Goal: Task Accomplishment & Management: Manage account settings

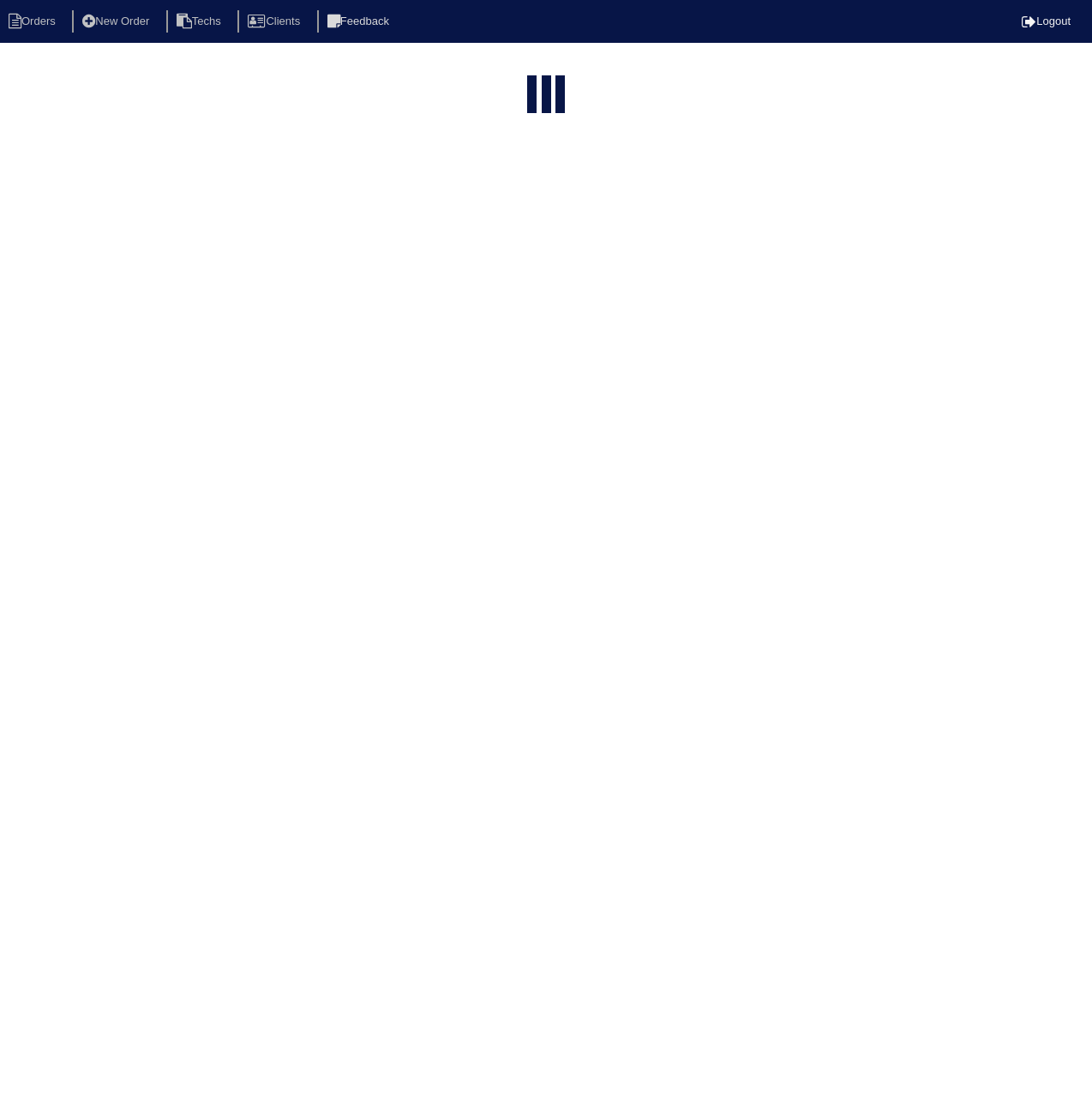
select select "15"
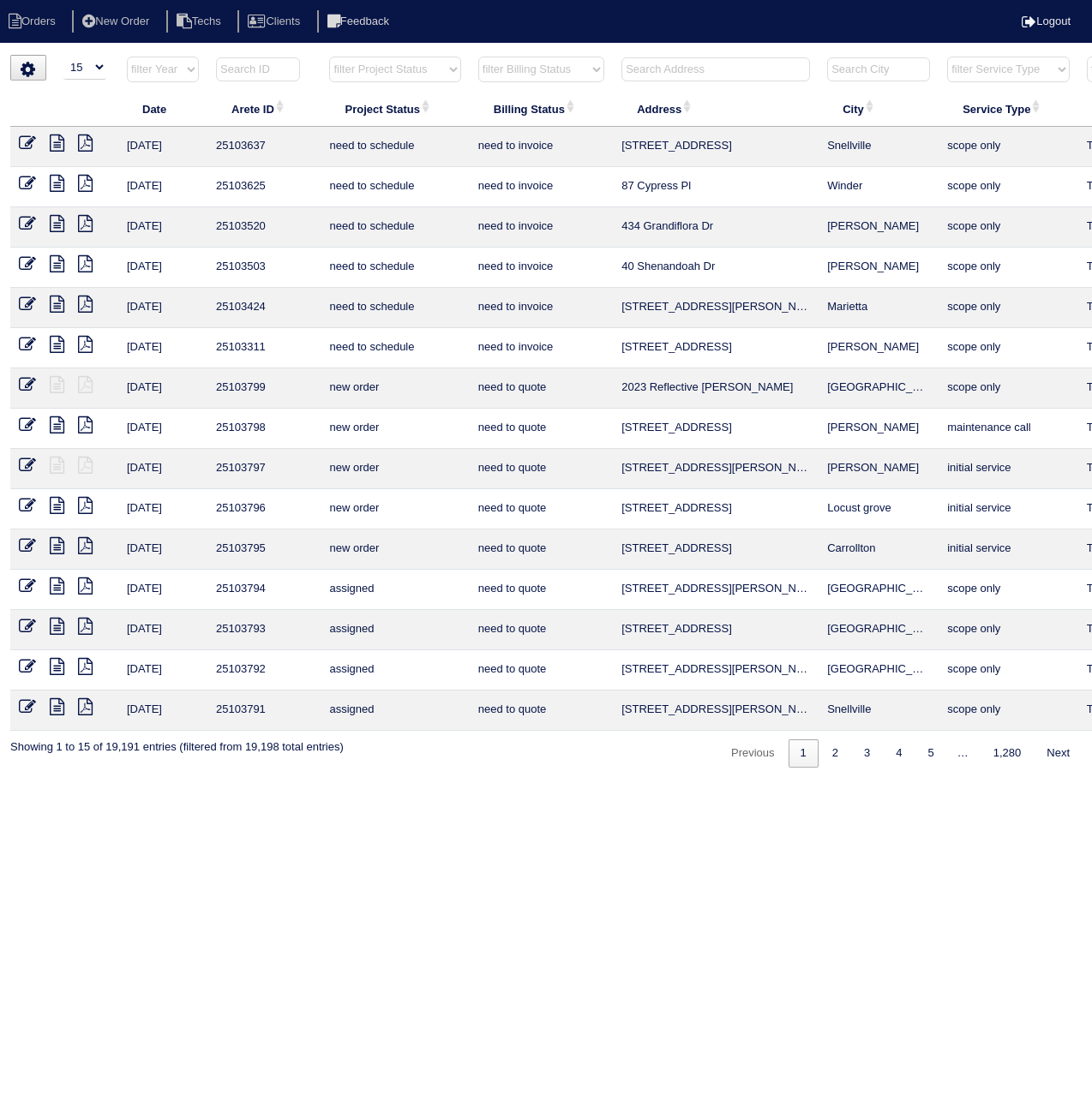
click at [266, 65] on input "text" at bounding box center [258, 69] width 84 height 24
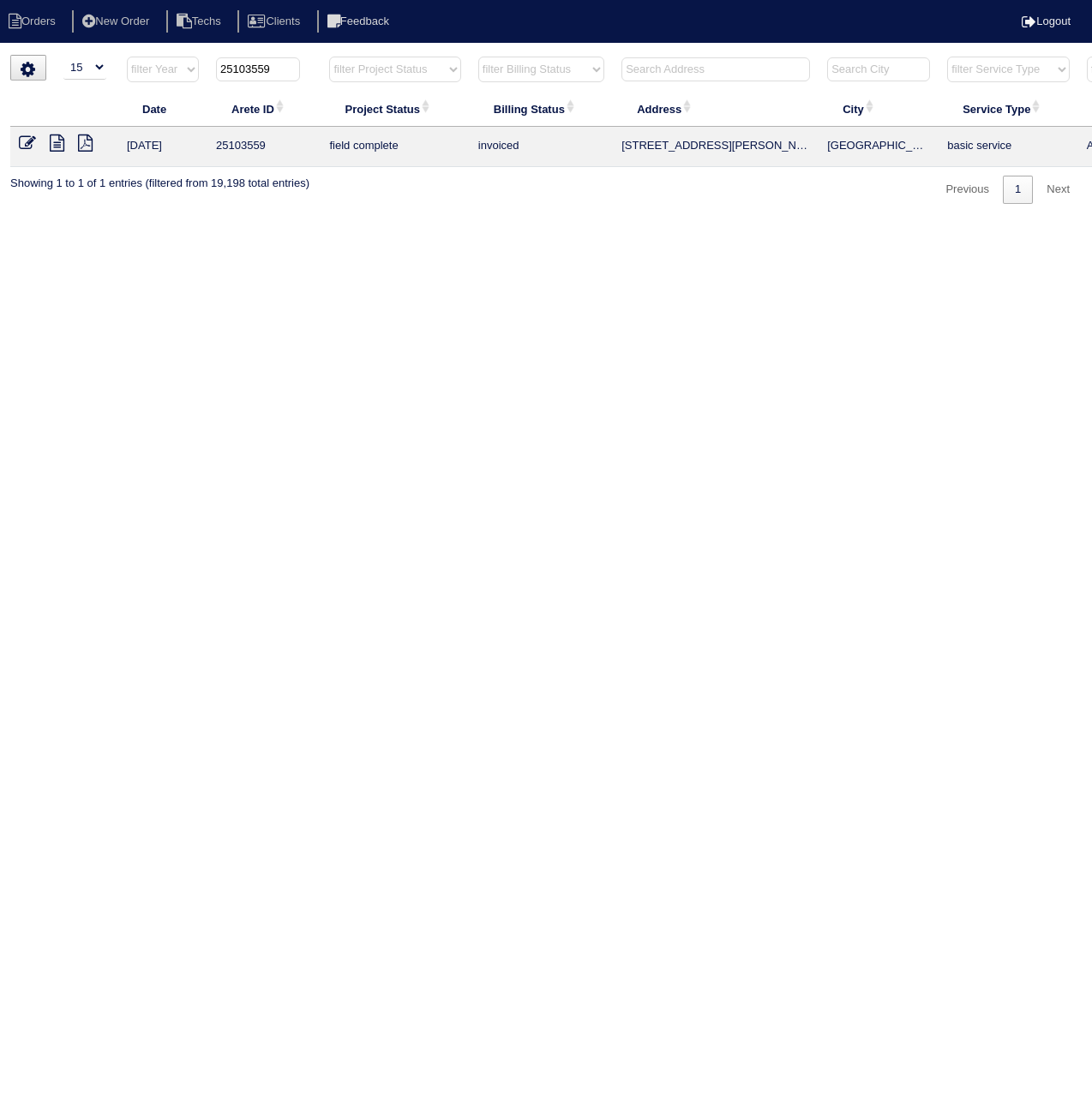
type input "25103559"
click at [22, 143] on icon at bounding box center [27, 143] width 17 height 17
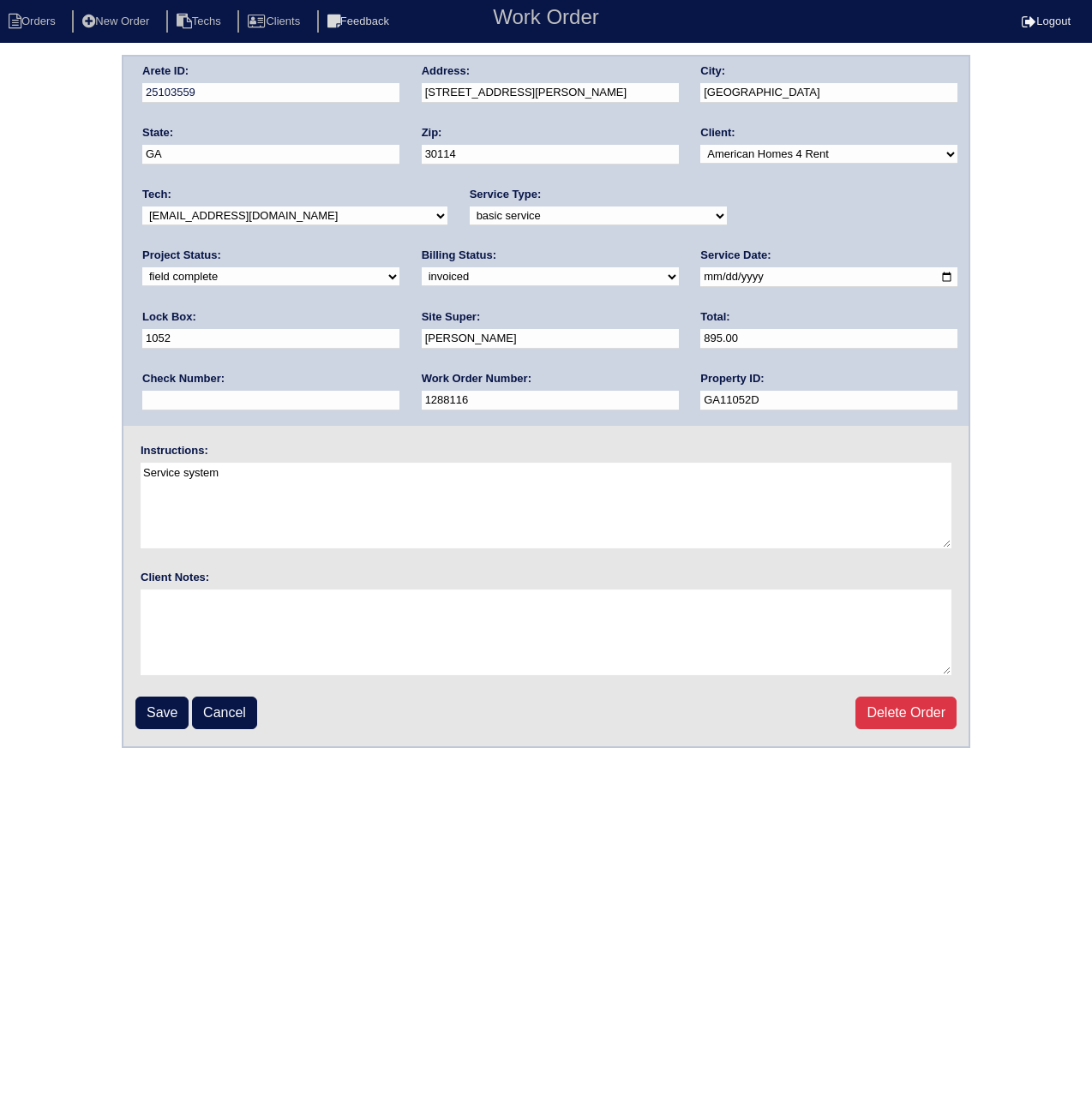
click at [422, 280] on select "need to quote quoted need to invoice invoiced paid warranty purchase order need…" at bounding box center [550, 276] width 258 height 19
select select "paid"
click at [422, 267] on select "need to quote quoted need to invoice invoiced paid warranty purchase order need…" at bounding box center [550, 276] width 258 height 19
paste input "62808"
type input "62808"
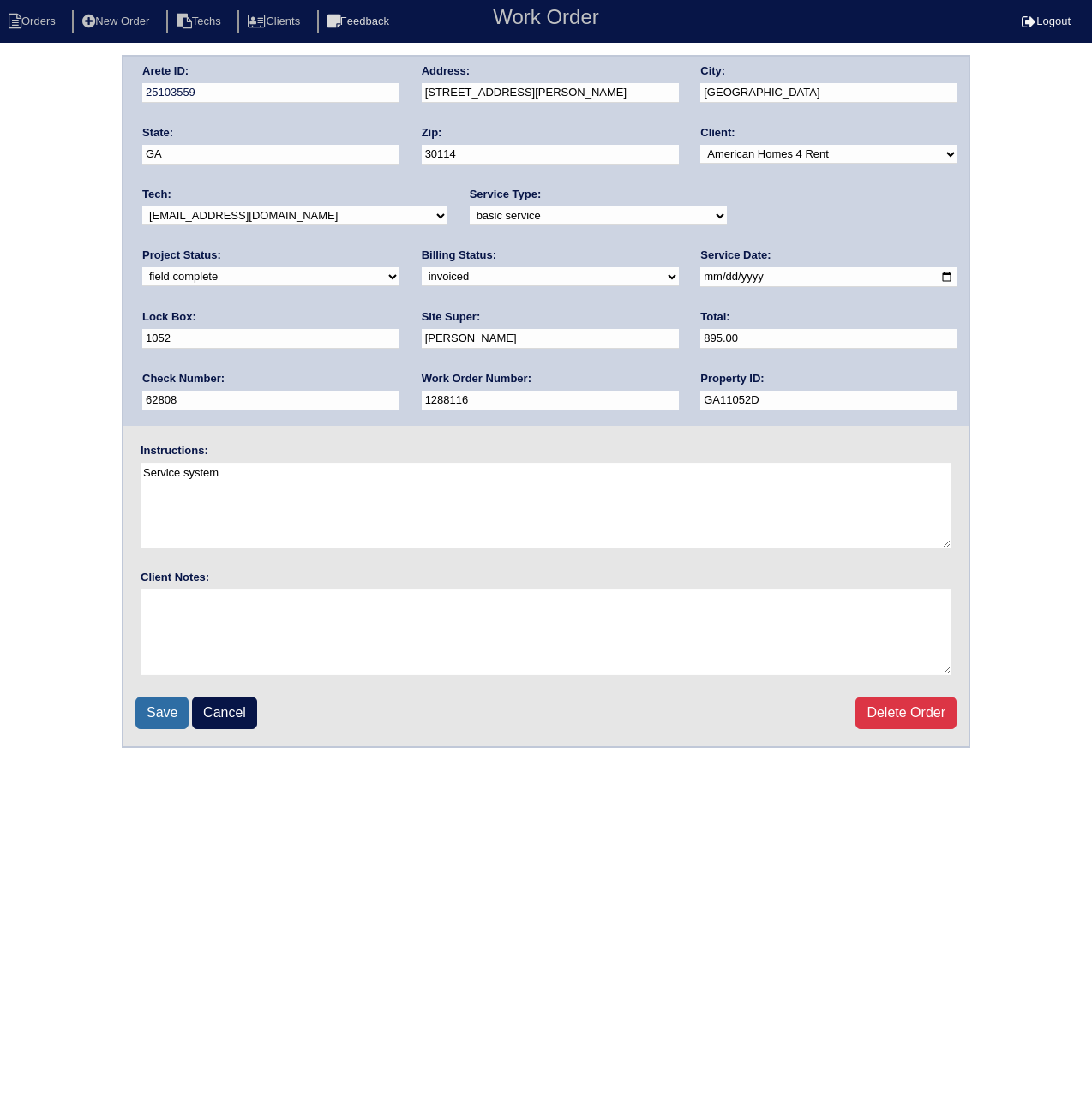
click at [166, 703] on input "Save" at bounding box center [162, 712] width 53 height 32
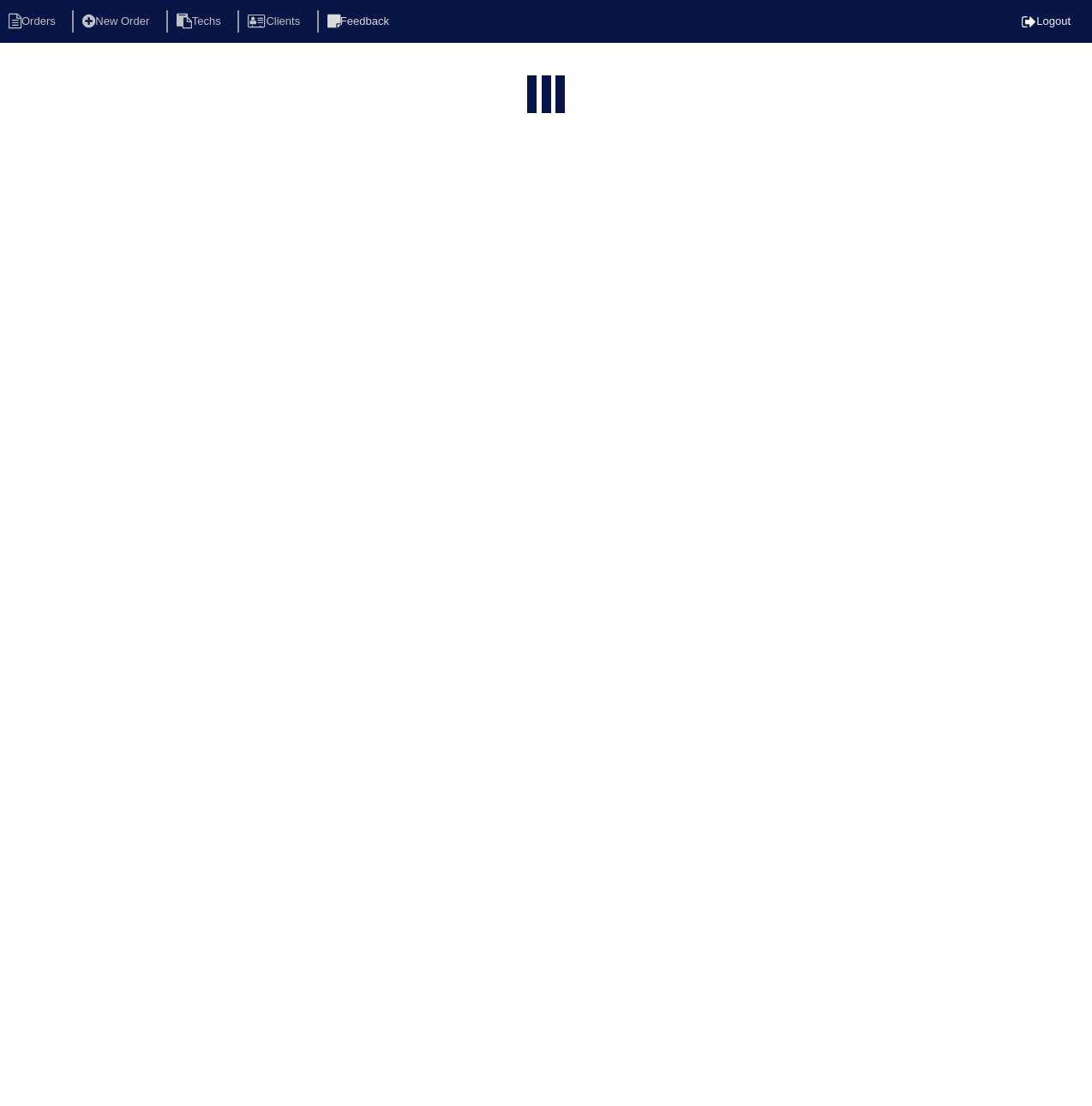
select select "15"
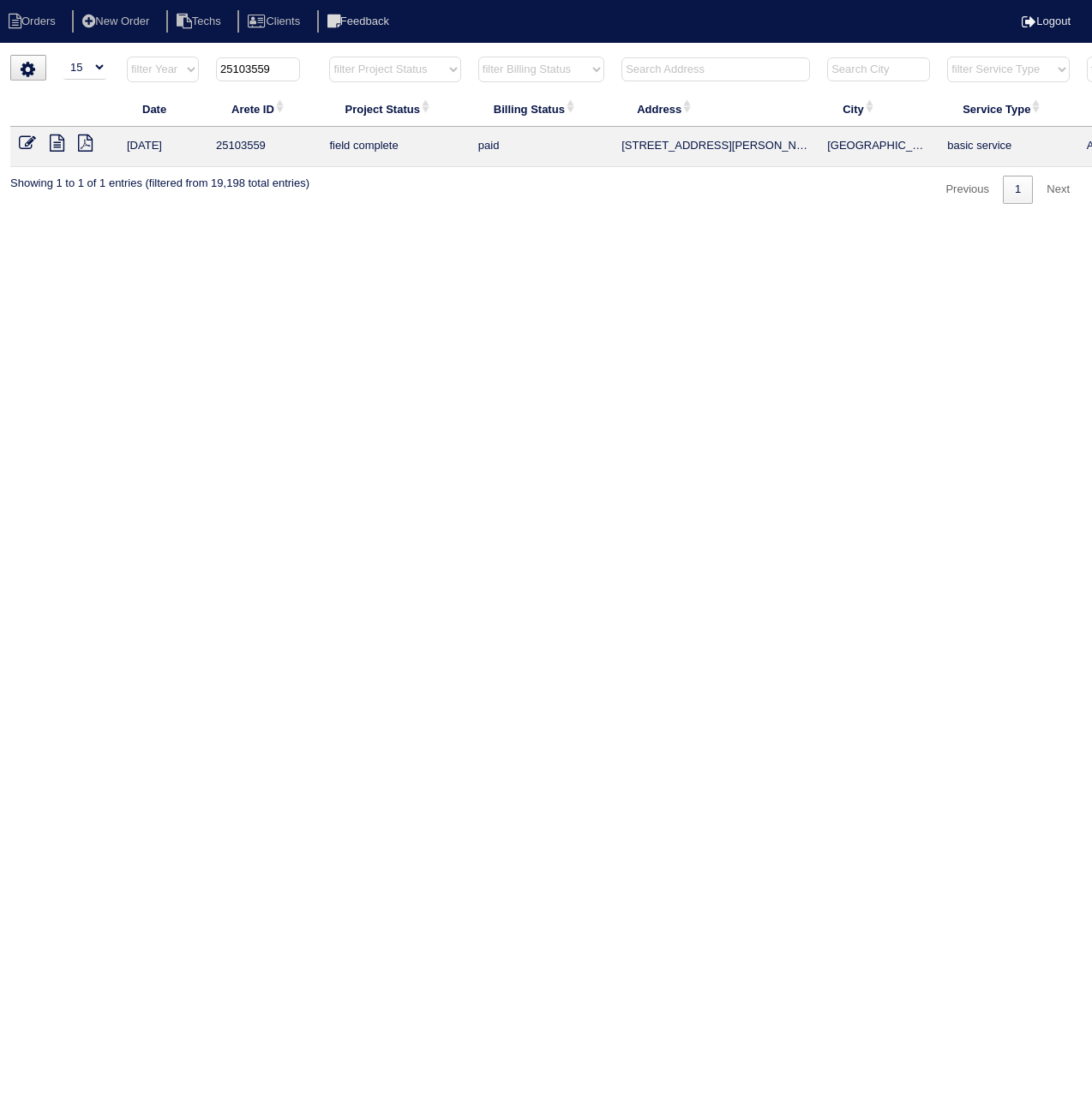
click at [238, 74] on input "25103559" at bounding box center [258, 69] width 84 height 24
click at [234, 73] on input "25103559" at bounding box center [258, 69] width 84 height 24
click at [233, 73] on input "25103559" at bounding box center [258, 69] width 84 height 24
paste input "90"
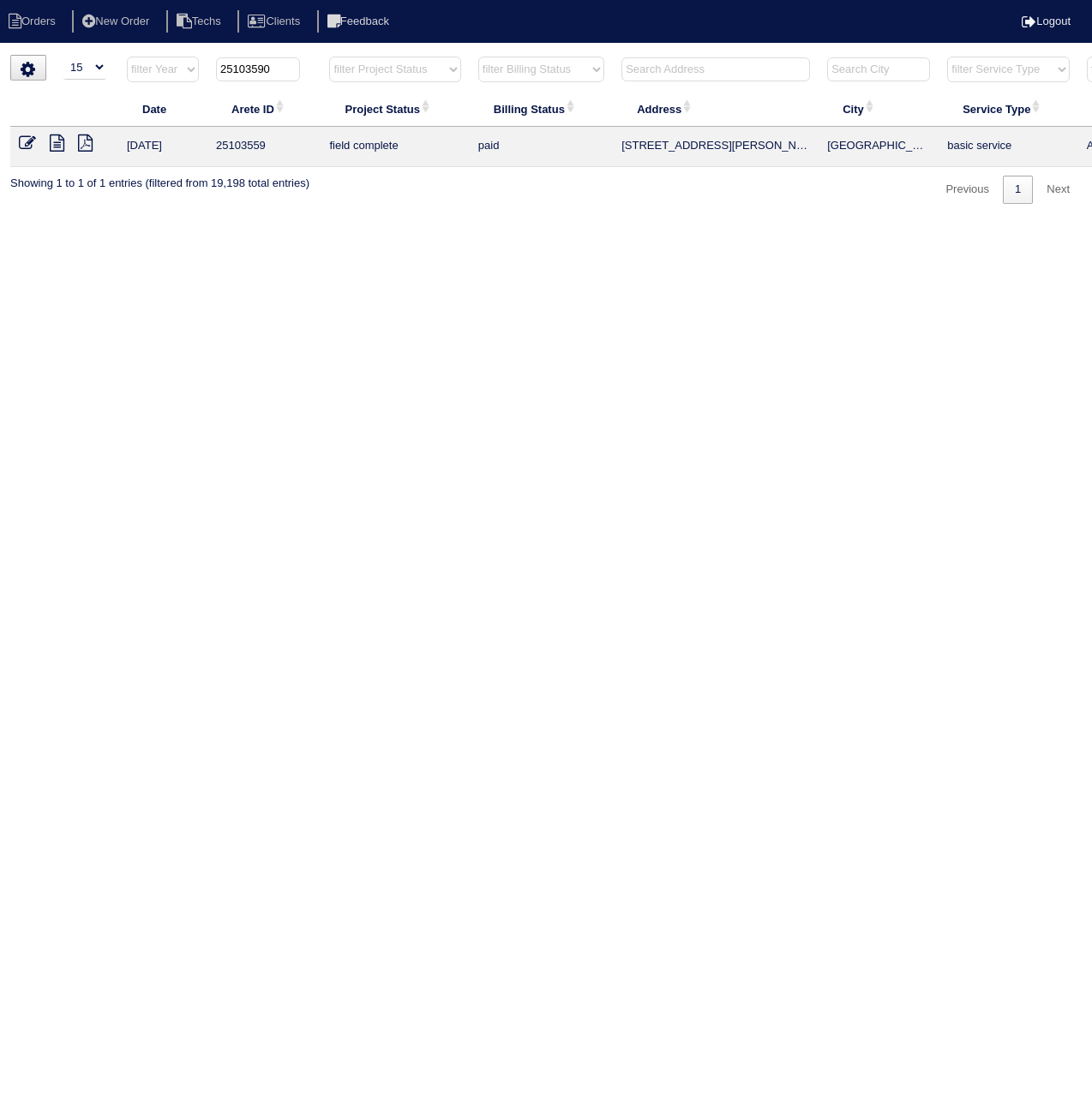
type input "25103590"
click at [24, 143] on icon at bounding box center [27, 143] width 17 height 17
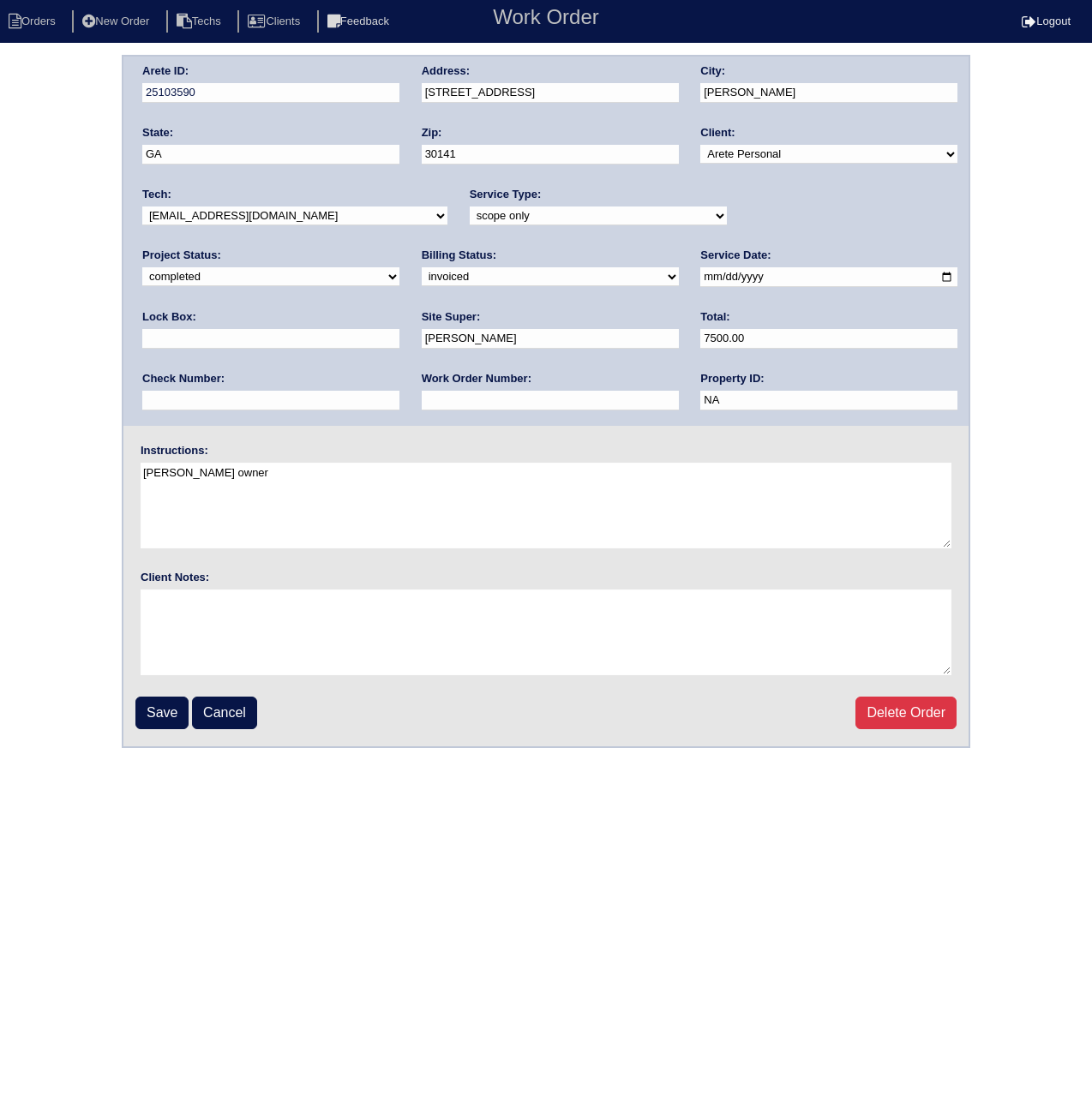
click at [422, 280] on select "need to quote quoted need to invoice invoiced paid warranty purchase order need…" at bounding box center [550, 276] width 258 height 19
select select "paid"
click at [422, 267] on select "need to quote quoted need to invoice invoiced paid warranty purchase order need…" at bounding box center [550, 276] width 258 height 19
click at [399, 391] on input "text" at bounding box center [271, 401] width 258 height 20
type input "233"
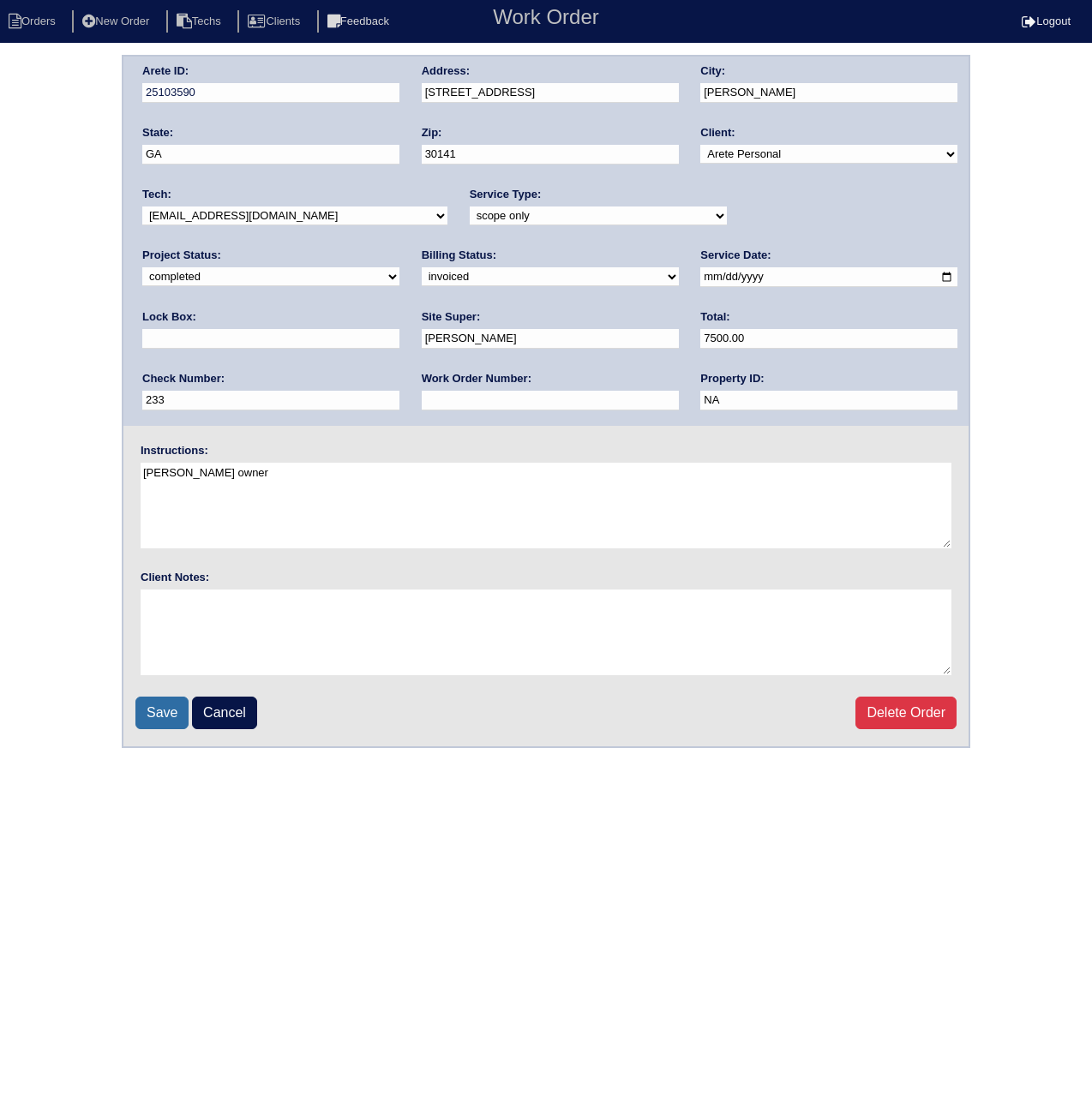
click at [156, 715] on input "Save" at bounding box center [162, 712] width 53 height 32
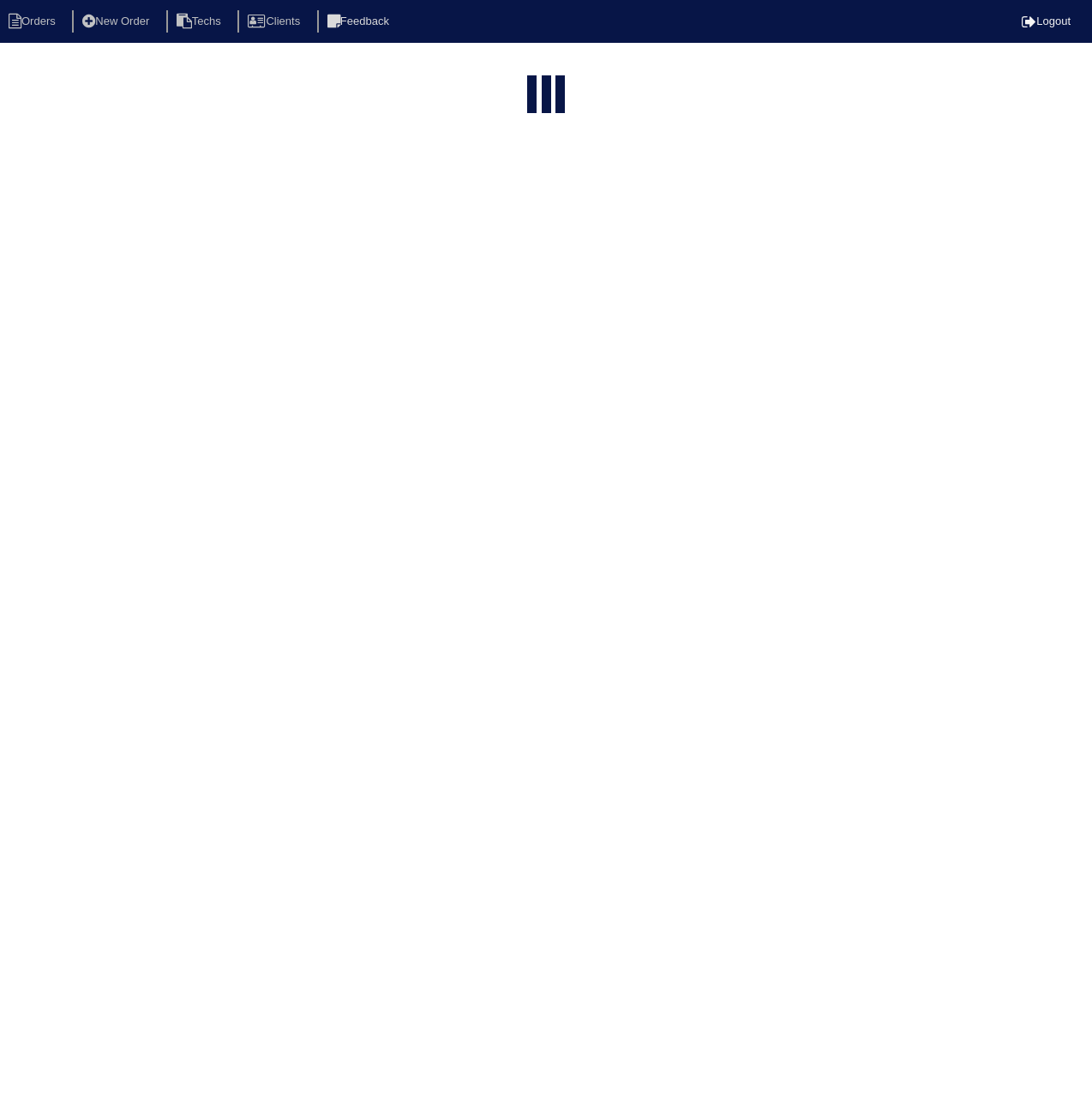
select select "15"
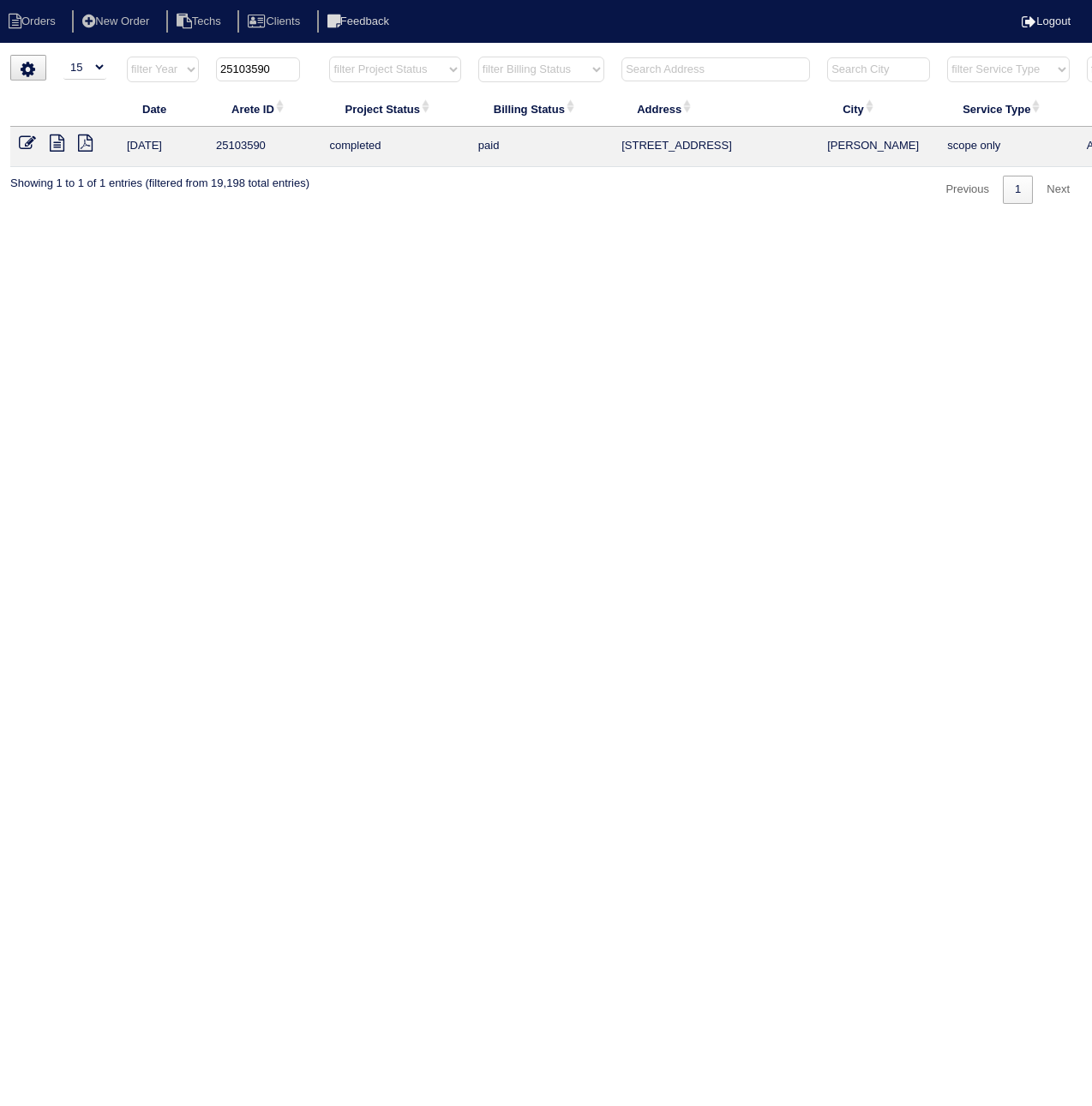
drag, startPoint x: 256, startPoint y: 67, endPoint x: 298, endPoint y: 69, distance: 42.0
click at [298, 69] on input "25103590" at bounding box center [258, 69] width 84 height 24
type input "25103185"
click at [26, 142] on icon at bounding box center [27, 143] width 17 height 17
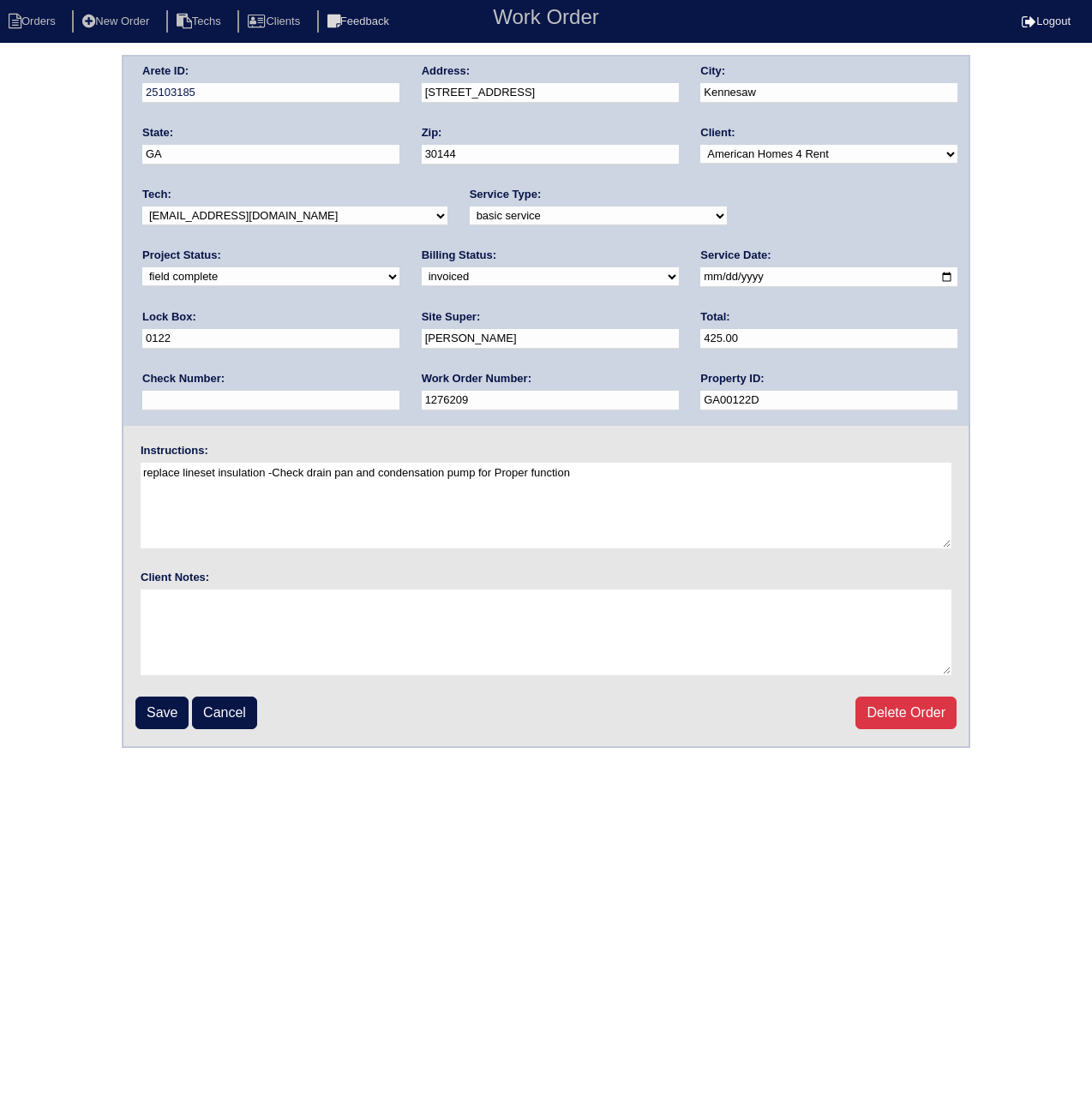
click at [422, 274] on select "need to quote quoted need to invoice invoiced paid warranty purchase order need…" at bounding box center [550, 276] width 258 height 19
select select "paid"
click at [422, 267] on select "need to quote quoted need to invoice invoiced paid warranty purchase order need…" at bounding box center [550, 276] width 258 height 19
click at [399, 391] on input "text" at bounding box center [271, 401] width 258 height 20
paste input "101525A"
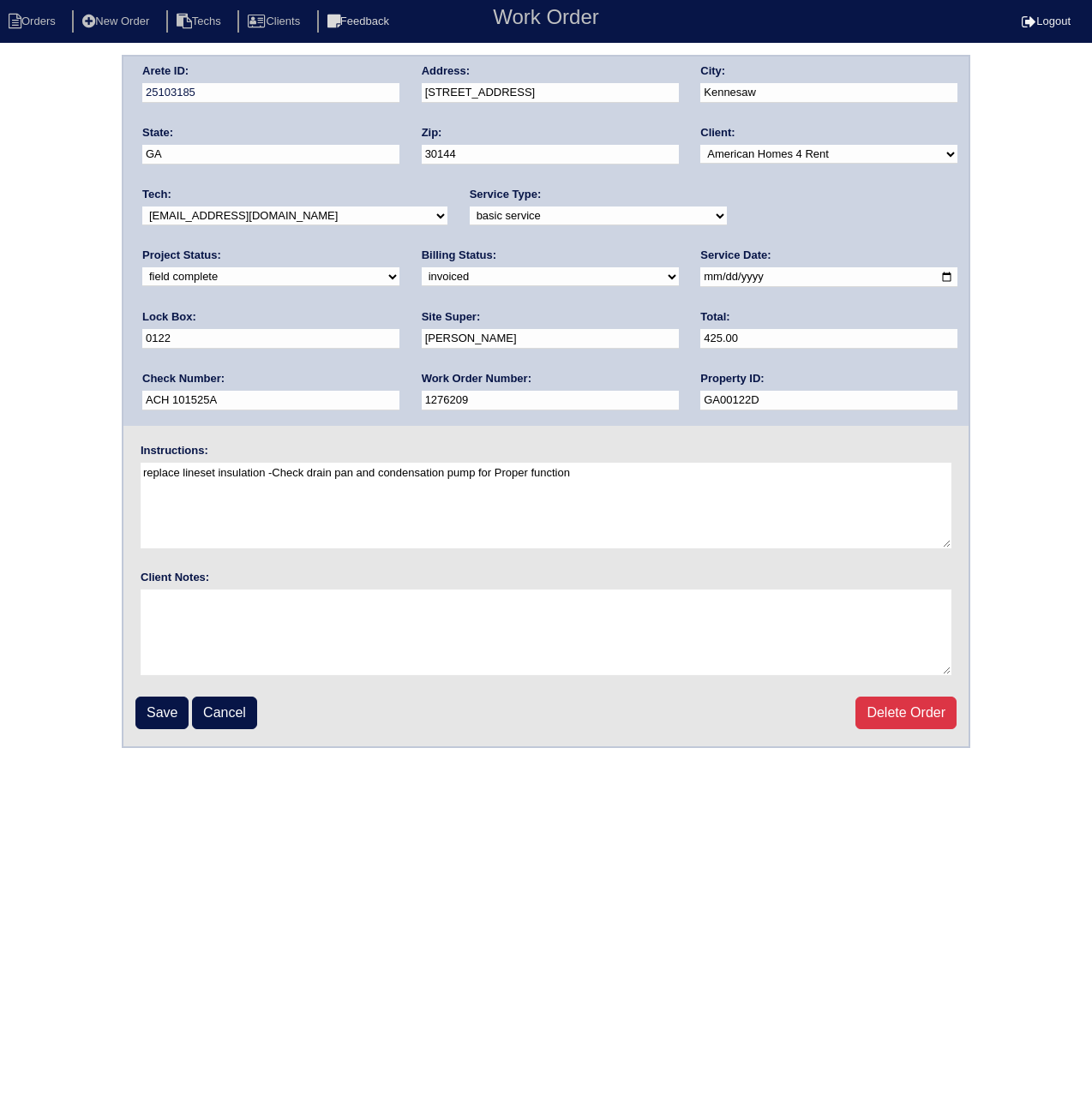
drag, startPoint x: 816, startPoint y: 334, endPoint x: 696, endPoint y: 337, distance: 120.0
click at [696, 337] on div "Arete ID: 25103185 Address: 3504 Donamire Way NW City: Kennesaw State: GA Zip: …" at bounding box center [546, 241] width 845 height 370
type input "ACH 101525A"
click at [162, 715] on input "Save" at bounding box center [162, 712] width 53 height 32
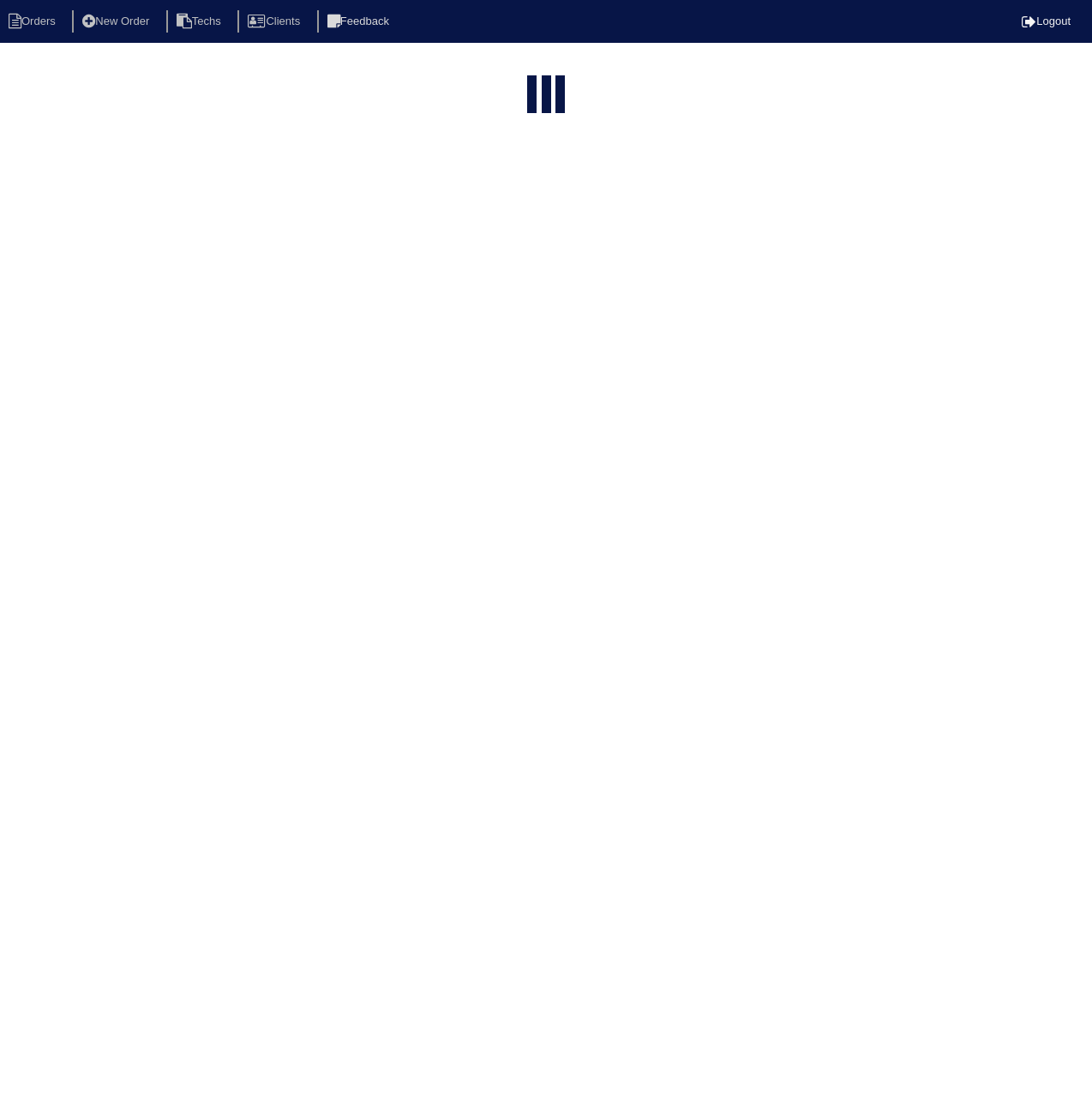
select select "15"
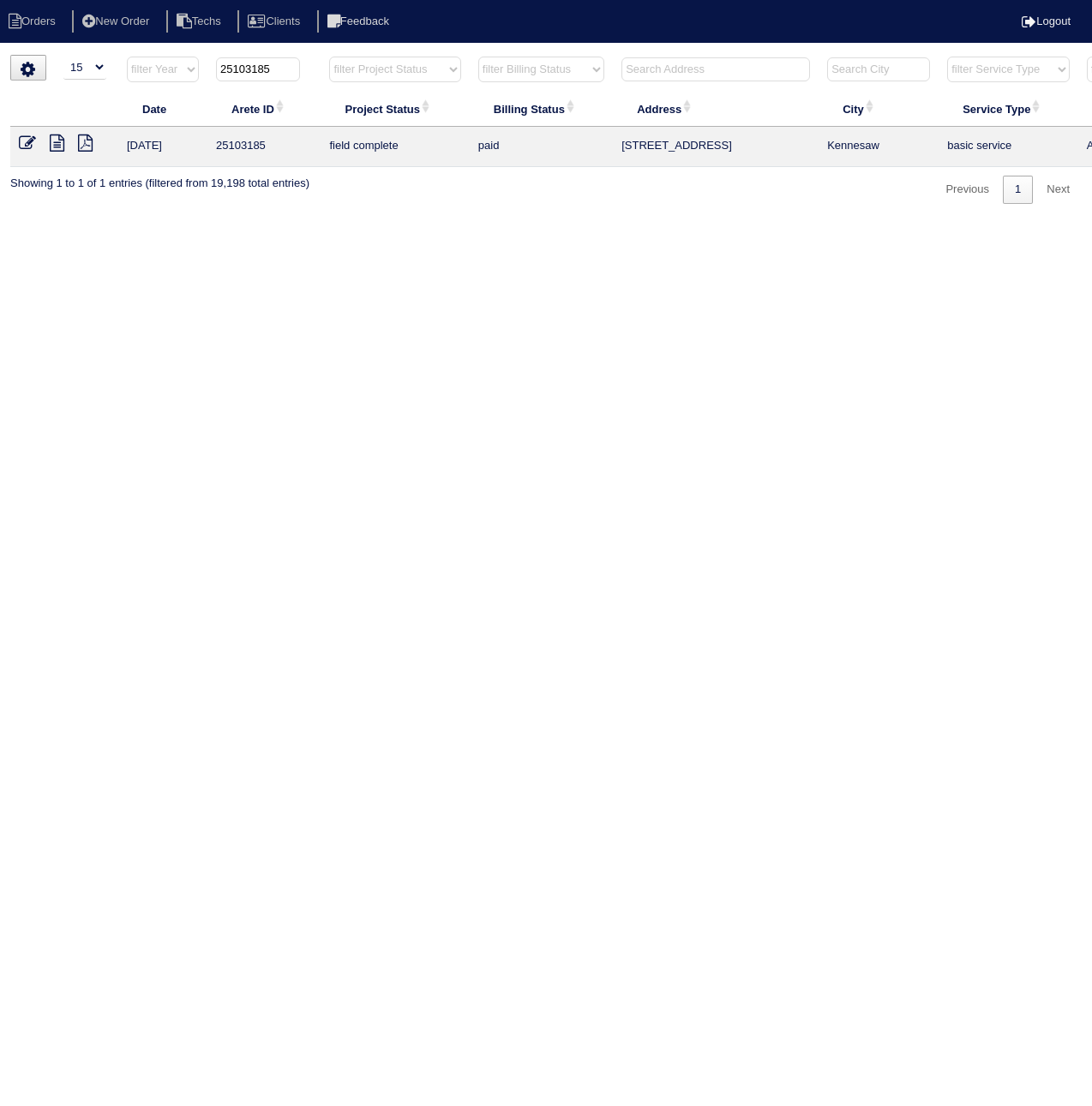
drag, startPoint x: 257, startPoint y: 71, endPoint x: 307, endPoint y: 74, distance: 50.1
click at [305, 71] on th "25103185" at bounding box center [264, 73] width 113 height 35
type input "25103320"
click at [24, 144] on icon at bounding box center [27, 143] width 17 height 17
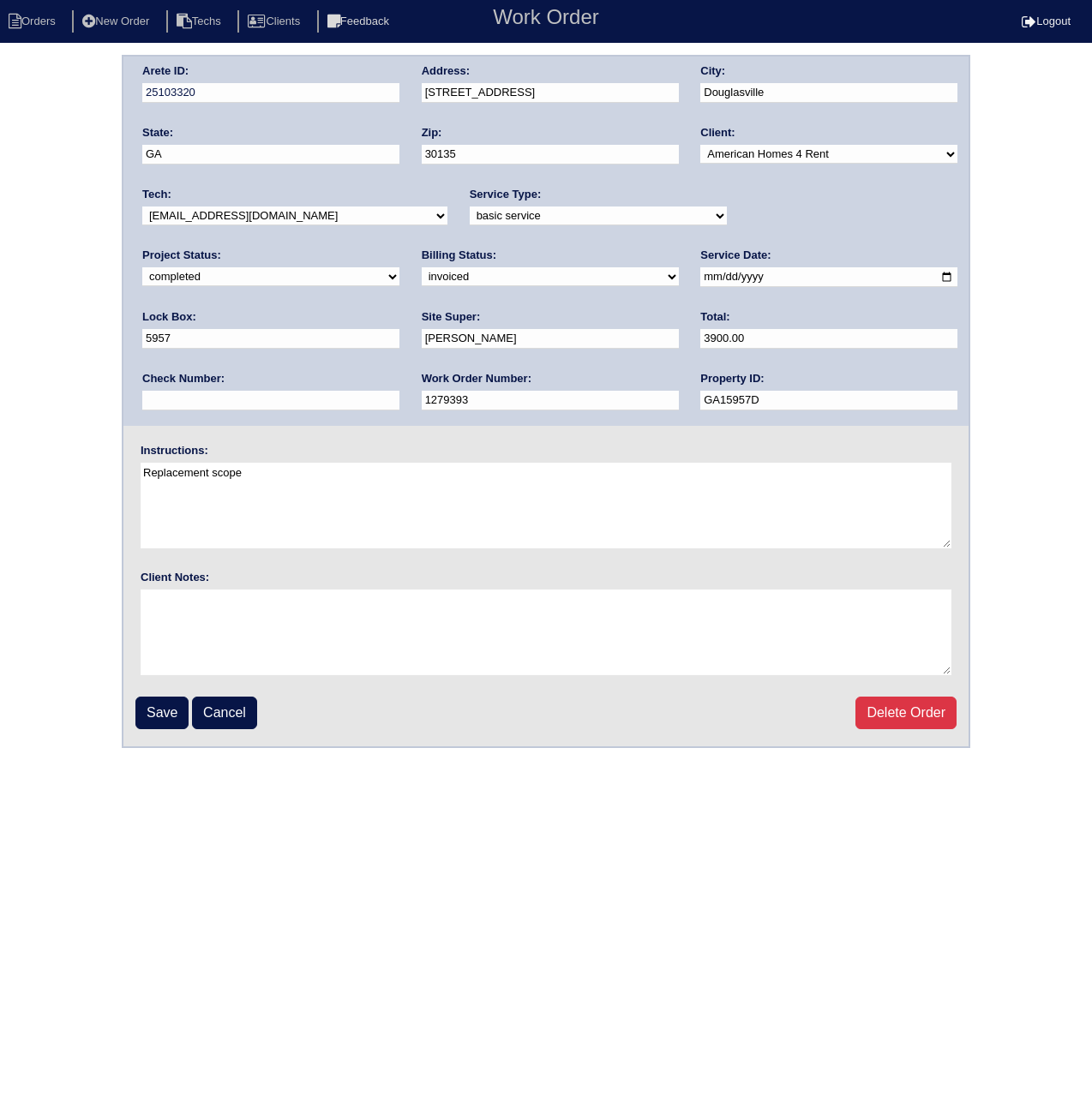
click at [422, 274] on select "need to quote quoted need to invoice invoiced paid warranty purchase order need…" at bounding box center [550, 276] width 258 height 19
select select "paid"
click at [422, 267] on select "need to quote quoted need to invoice invoiced paid warranty purchase order need…" at bounding box center [550, 276] width 258 height 19
click at [399, 391] on input "text" at bounding box center [271, 401] width 258 height 20
paste input "ACH 101525A"
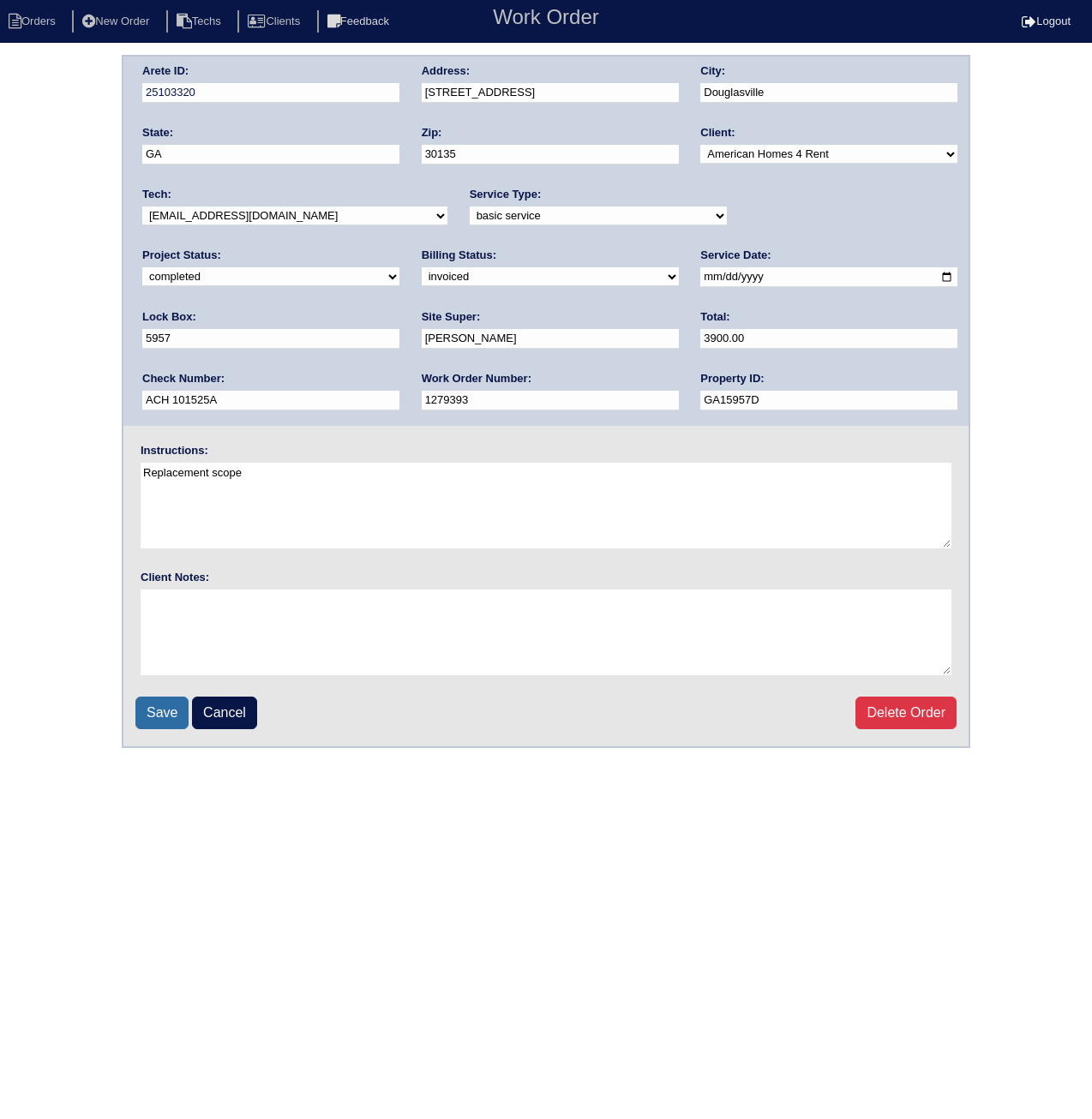
type input "ACH 101525A"
click at [171, 709] on input "Save" at bounding box center [162, 712] width 53 height 32
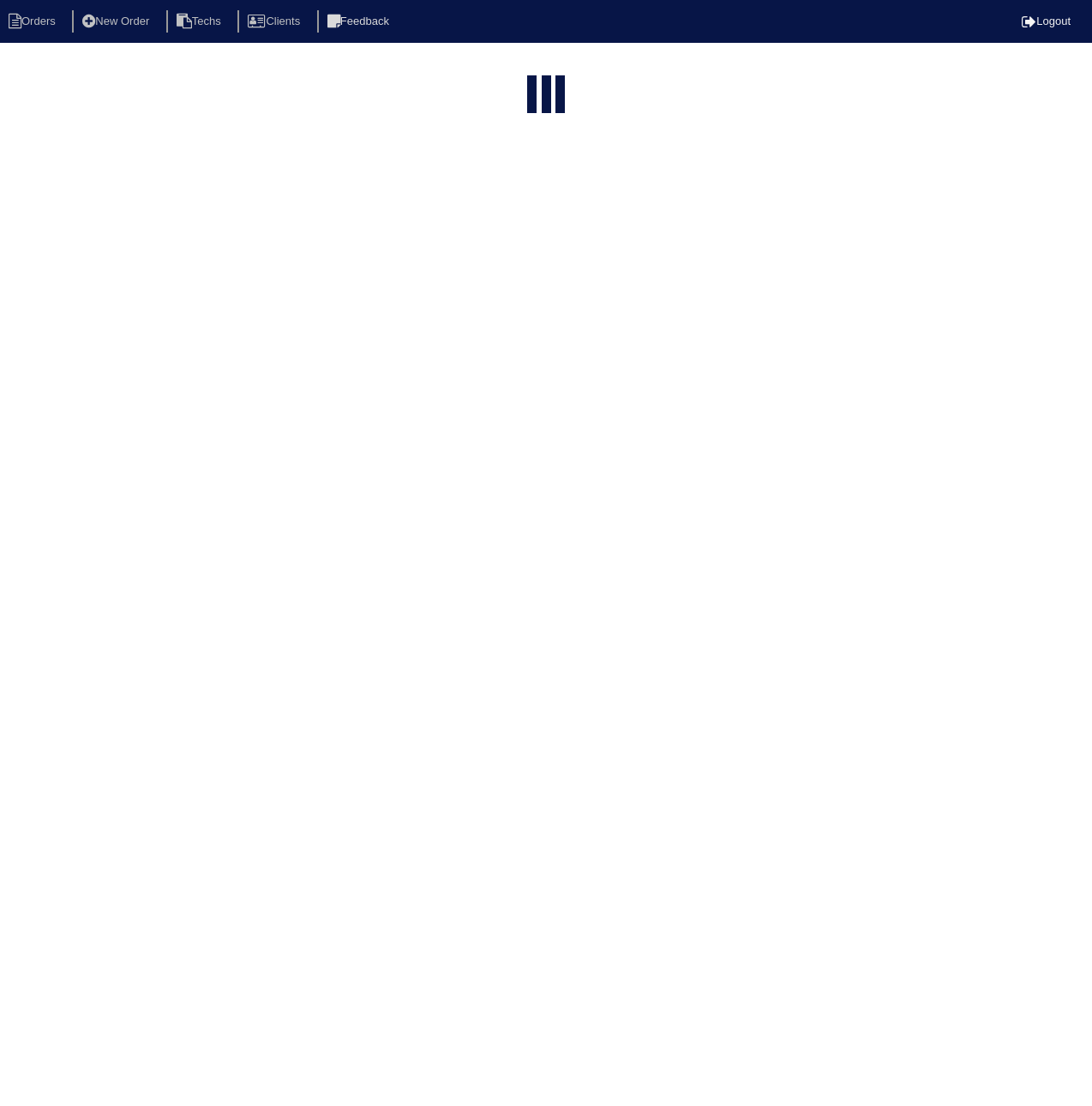
select select "15"
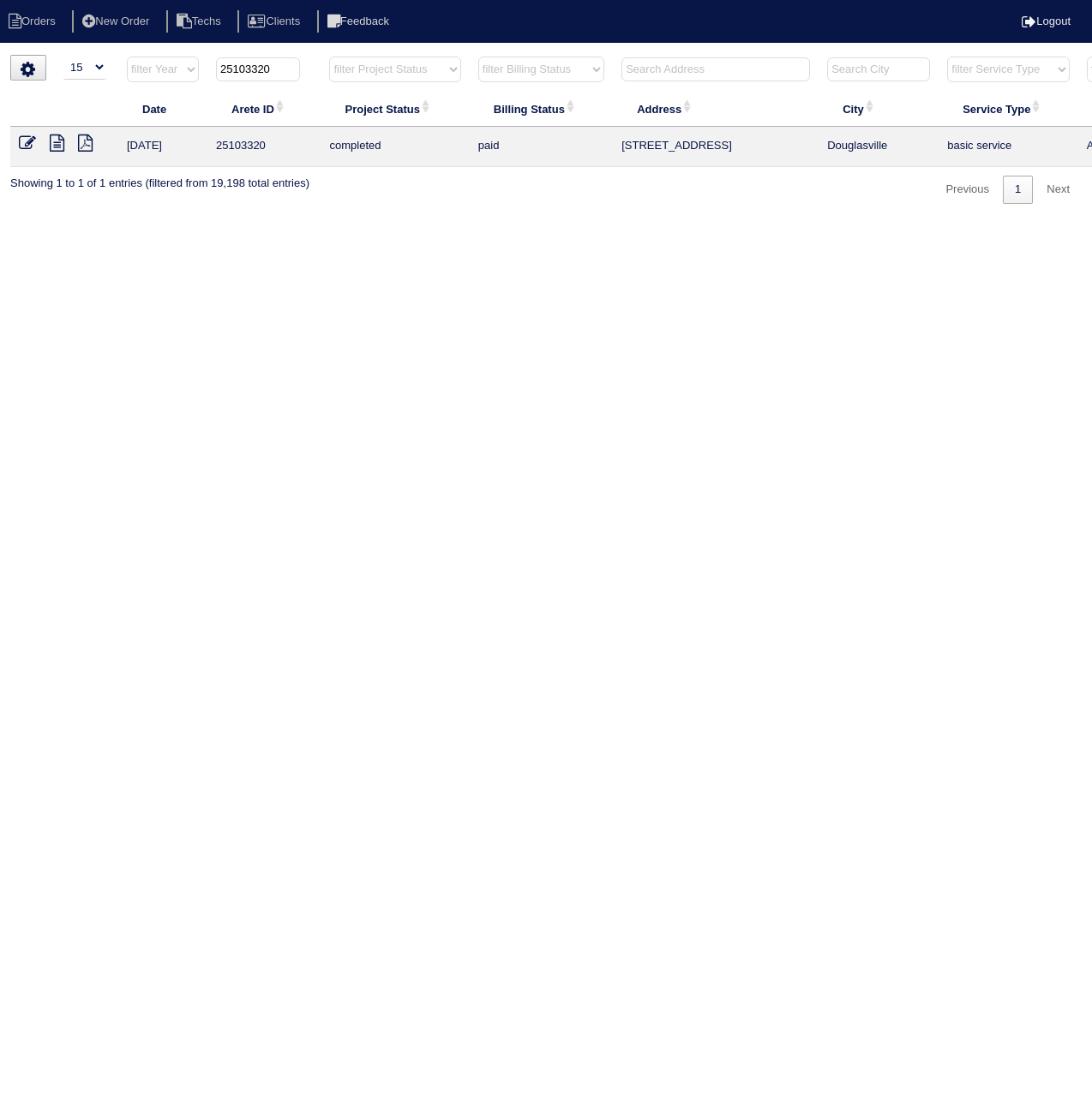
drag, startPoint x: 262, startPoint y: 66, endPoint x: 295, endPoint y: 71, distance: 33.4
click at [295, 71] on input "25103320" at bounding box center [258, 69] width 84 height 24
type input "25103376"
click at [28, 144] on icon at bounding box center [27, 143] width 17 height 17
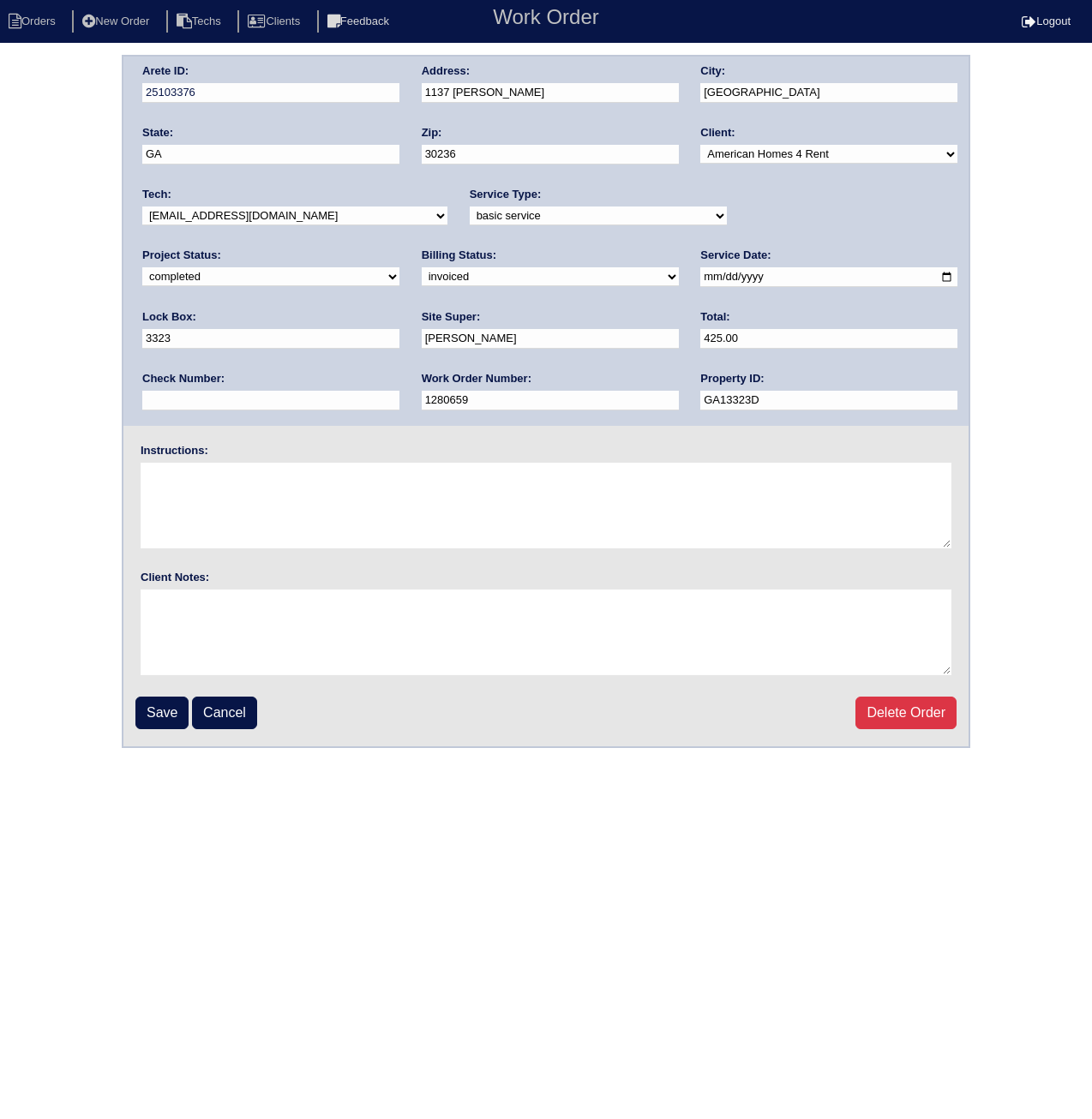
click at [422, 284] on select "need to quote quoted need to invoice invoiced paid warranty purchase order need…" at bounding box center [550, 276] width 258 height 19
select select "paid"
click at [422, 267] on select "need to quote quoted need to invoice invoiced paid warranty purchase order need…" at bounding box center [550, 276] width 258 height 19
click at [399, 391] on input "text" at bounding box center [271, 401] width 258 height 20
paste input "ACH 101525A"
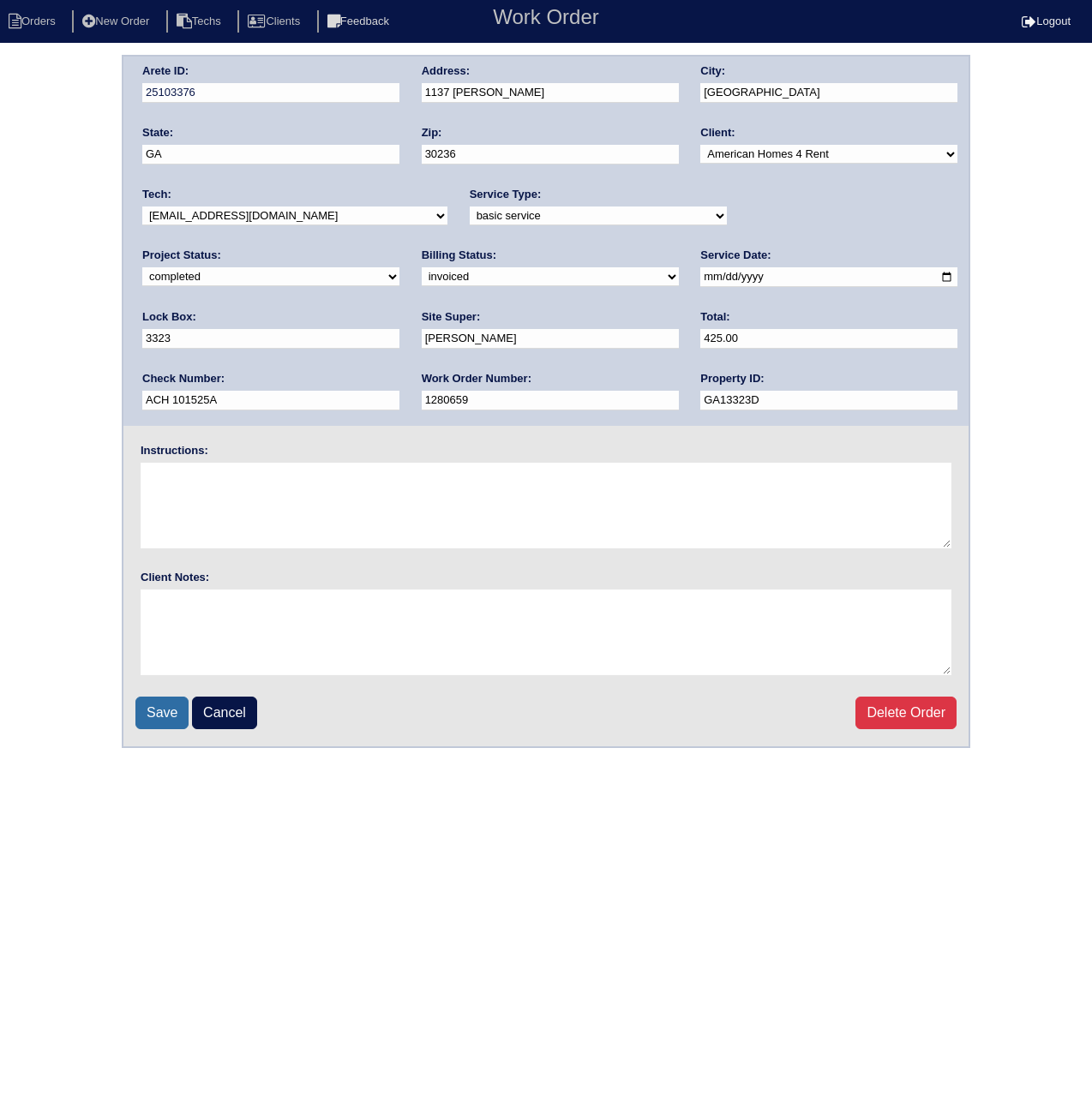
type input "ACH 101525A"
click at [147, 714] on input "Save" at bounding box center [162, 712] width 53 height 32
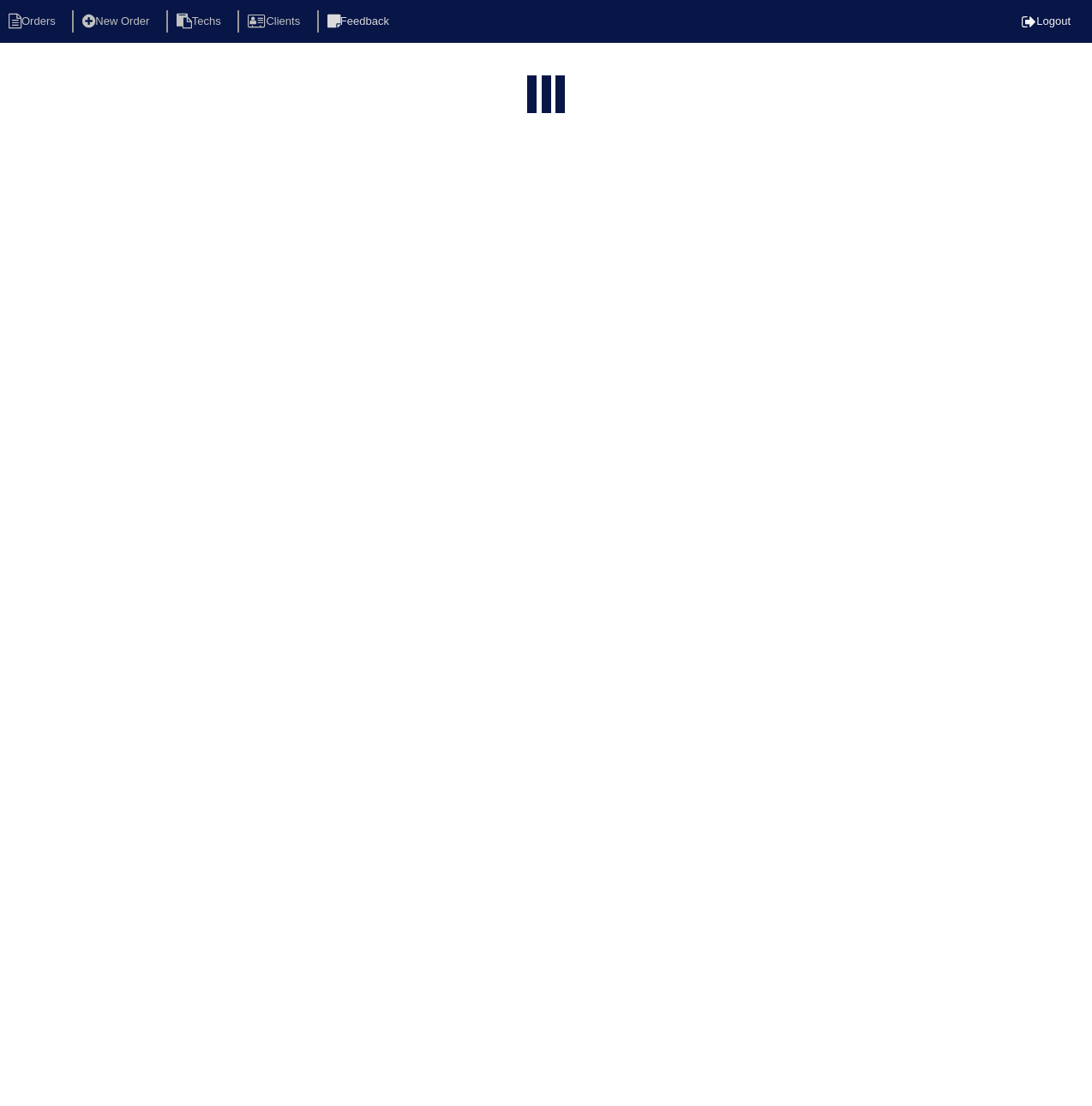
select select "15"
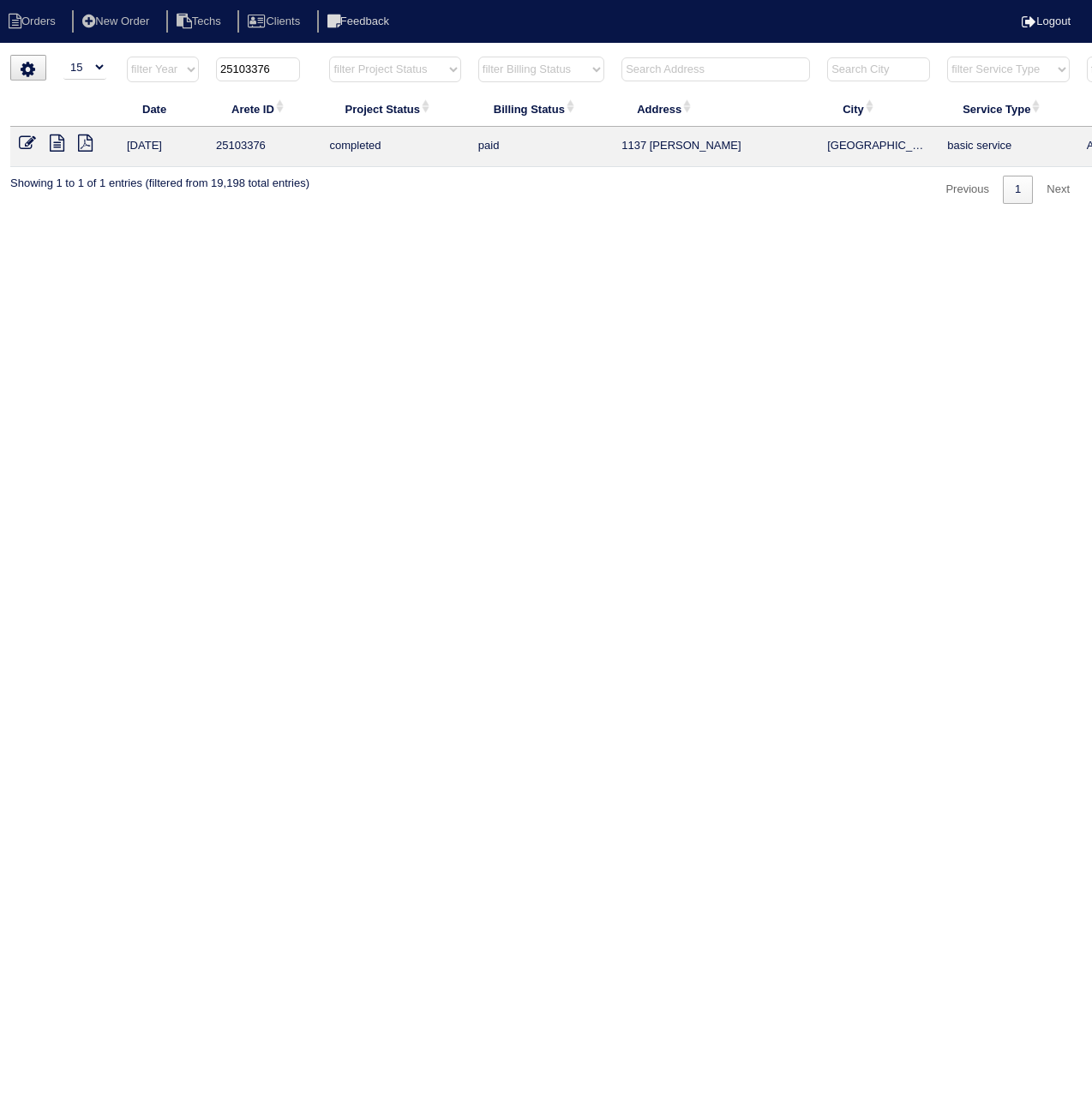
drag, startPoint x: 256, startPoint y: 76, endPoint x: 296, endPoint y: 76, distance: 40.0
click at [296, 76] on input "25103376" at bounding box center [258, 69] width 84 height 24
type input "25103416"
click at [20, 144] on icon at bounding box center [27, 143] width 17 height 17
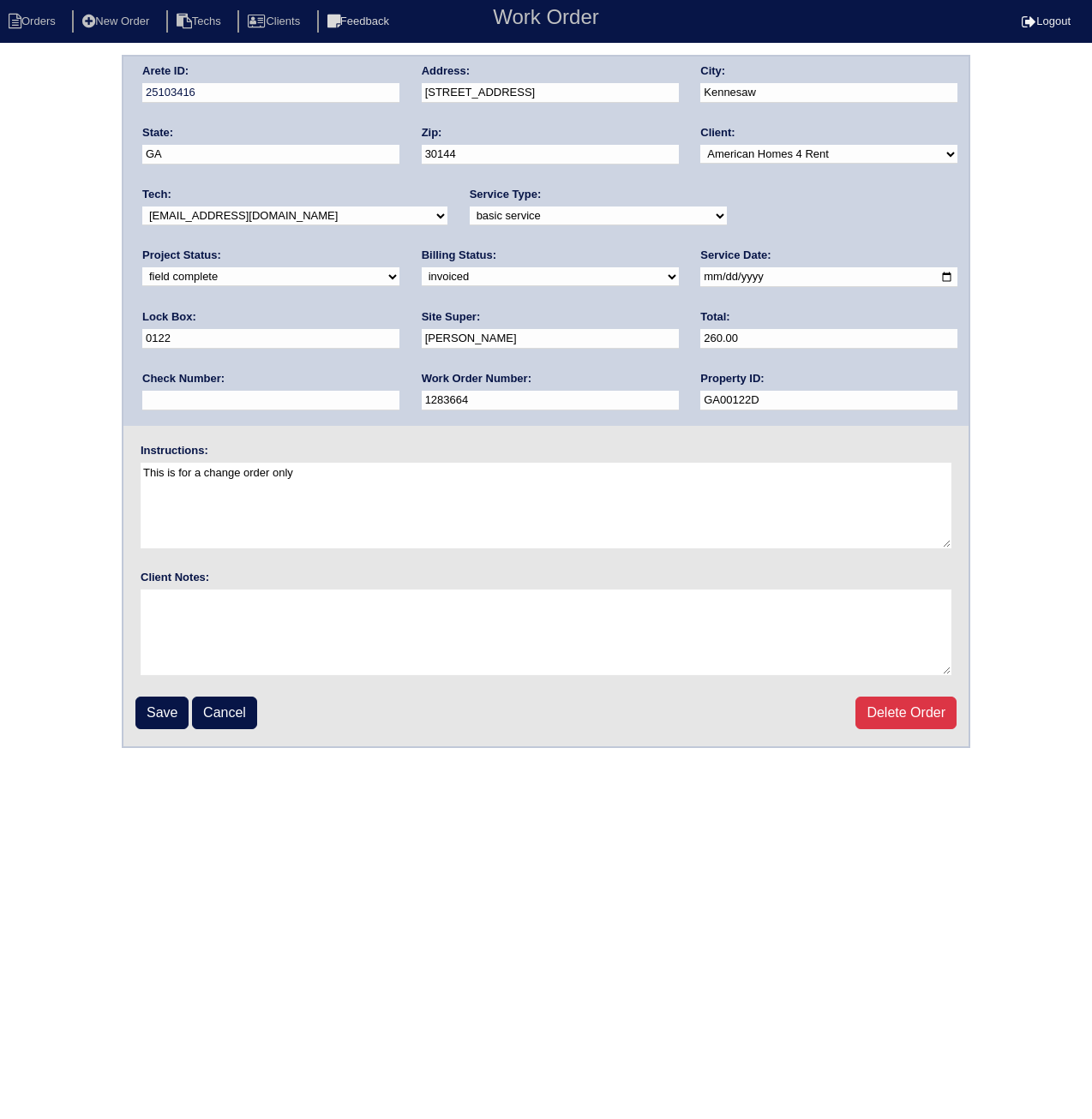
drag, startPoint x: 174, startPoint y: 280, endPoint x: 183, endPoint y: 284, distance: 9.8
click at [422, 280] on select "need to quote quoted need to invoice invoiced paid warranty purchase order need…" at bounding box center [550, 276] width 258 height 19
select select "paid"
click at [422, 267] on select "need to quote quoted need to invoice invoiced paid warranty purchase order need…" at bounding box center [550, 276] width 258 height 19
paste input "ACH 101525A"
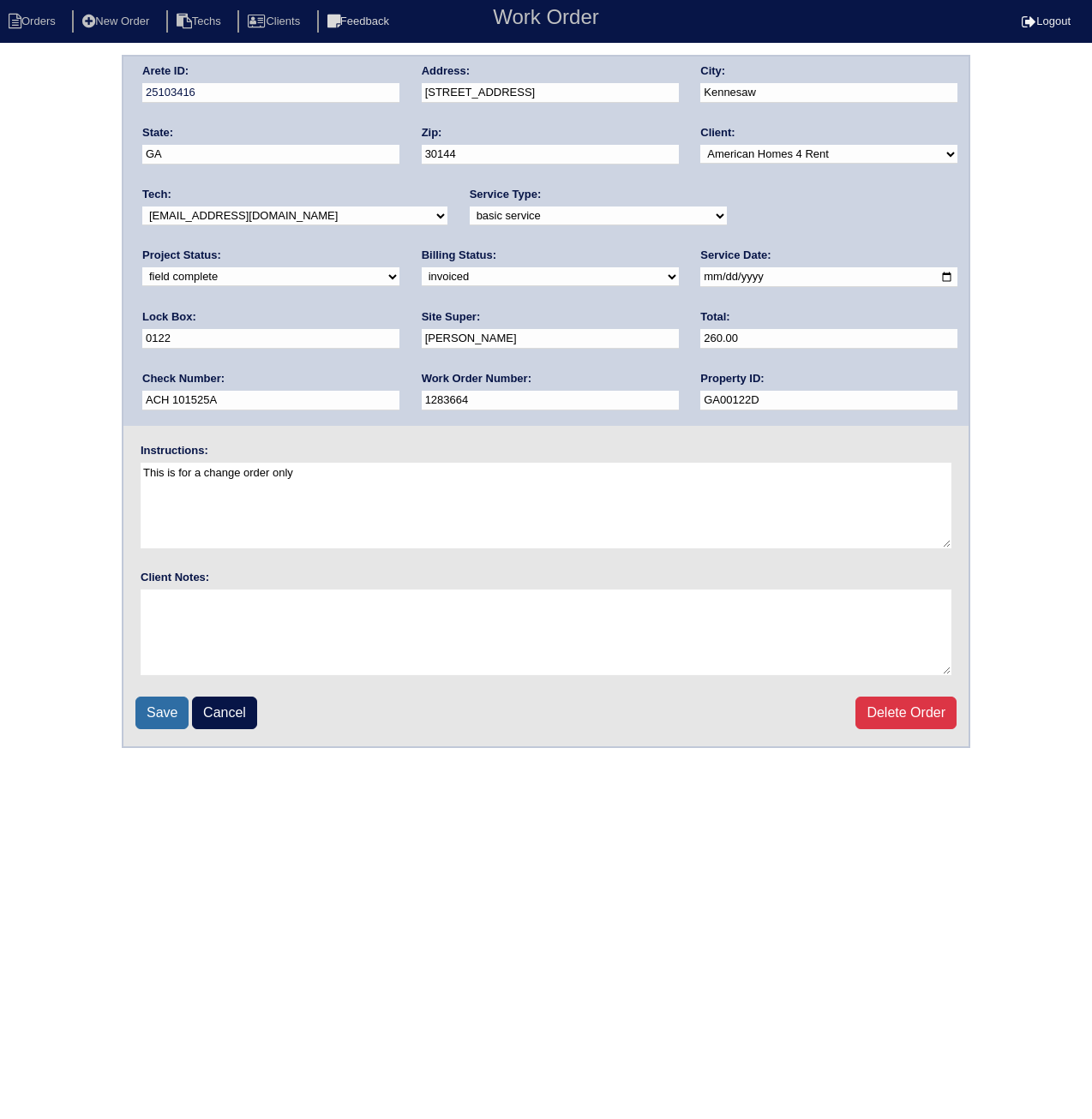
type input "ACH 101525A"
click at [153, 720] on input "Save" at bounding box center [162, 712] width 53 height 32
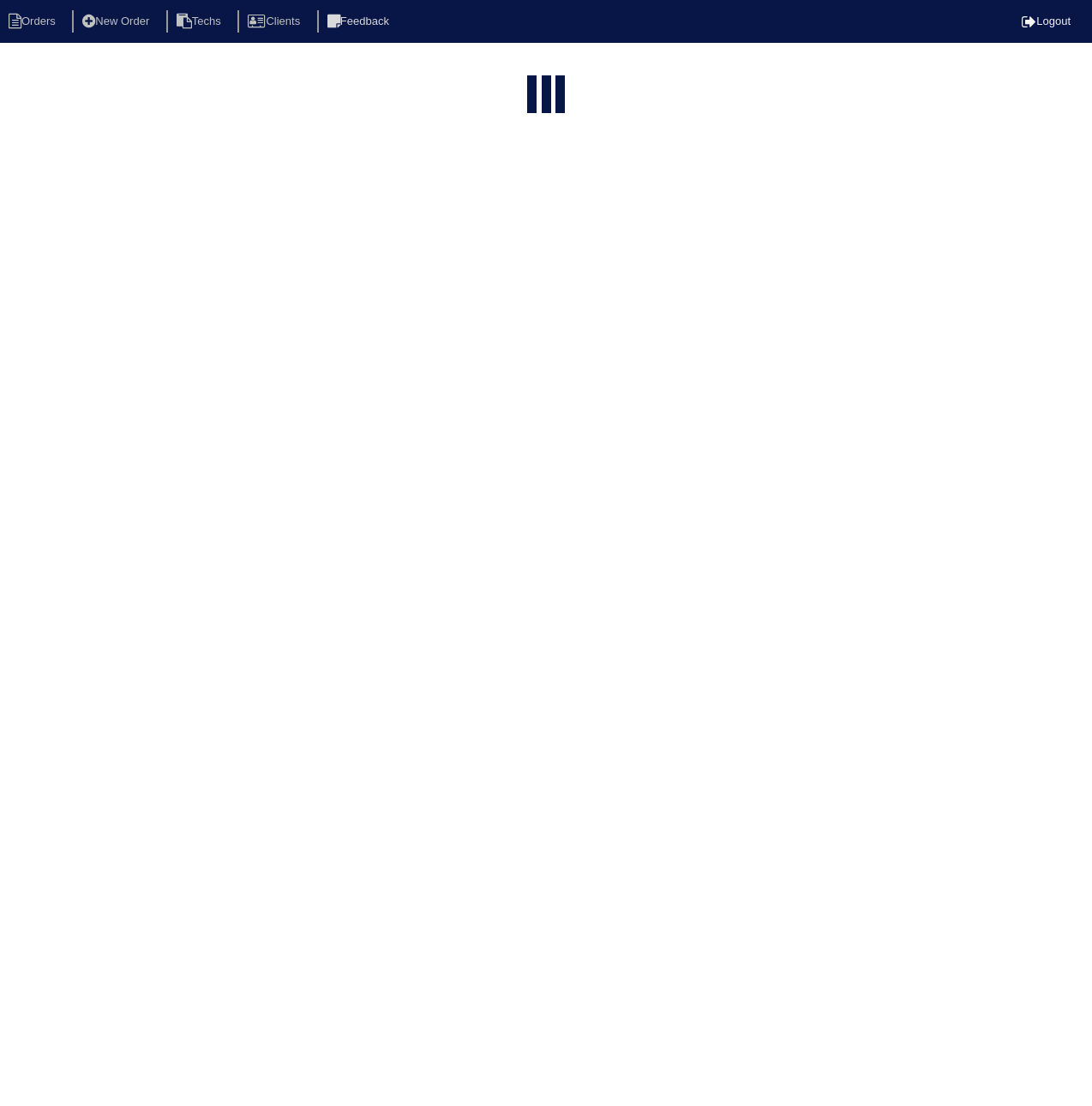
select select "15"
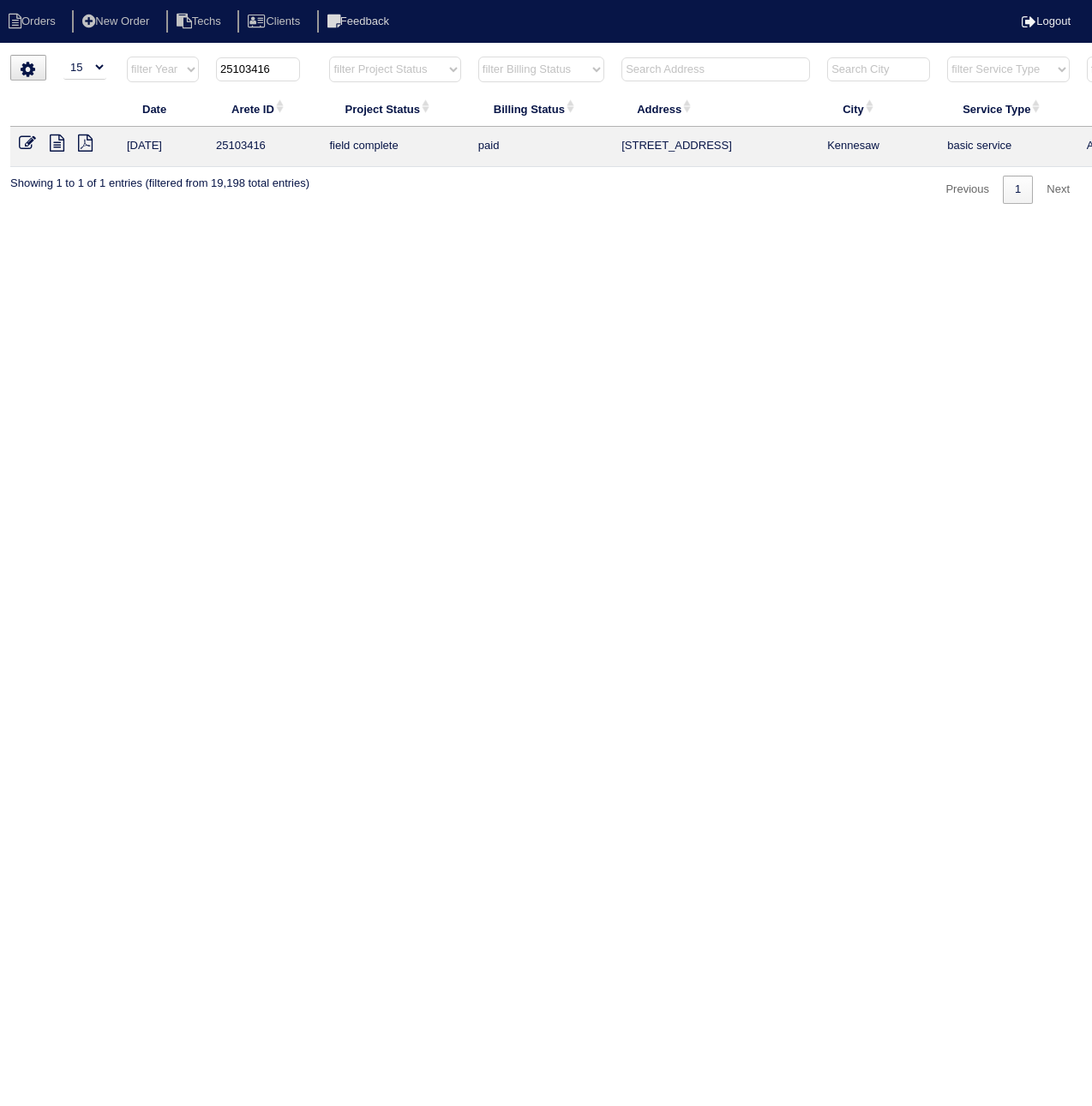
drag, startPoint x: 257, startPoint y: 68, endPoint x: 294, endPoint y: 73, distance: 37.3
click at [294, 73] on input "25103416" at bounding box center [258, 69] width 84 height 24
type input "25103615"
click at [28, 143] on icon at bounding box center [27, 143] width 17 height 17
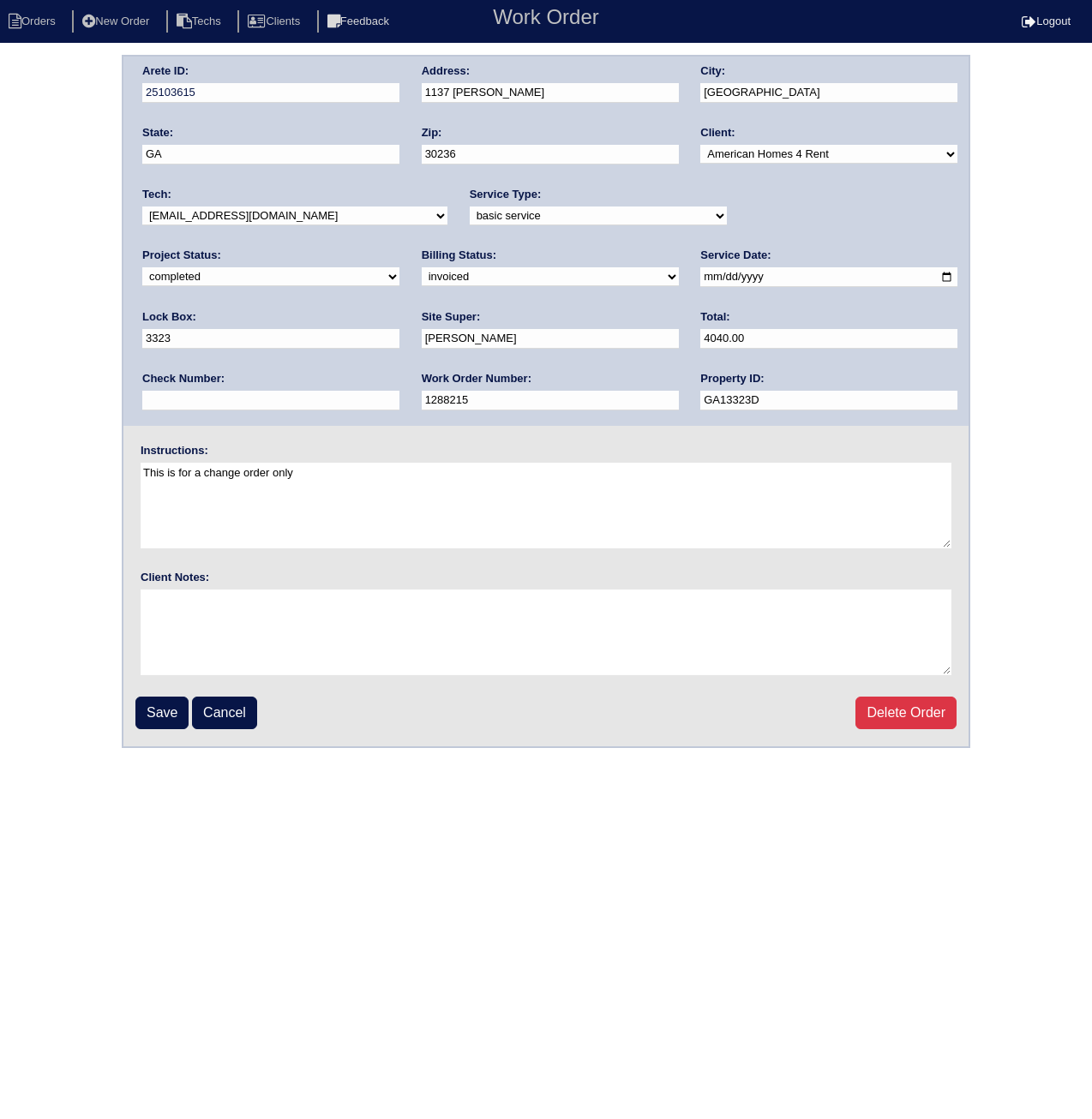
click at [422, 273] on select "need to quote quoted need to invoice invoiced paid warranty purchase order need…" at bounding box center [550, 276] width 258 height 19
select select "paid"
click at [422, 267] on select "need to quote quoted need to invoice invoiced paid warranty purchase order need…" at bounding box center [550, 276] width 258 height 19
paste input "ACH 101525A"
type input "ACH 101525A"
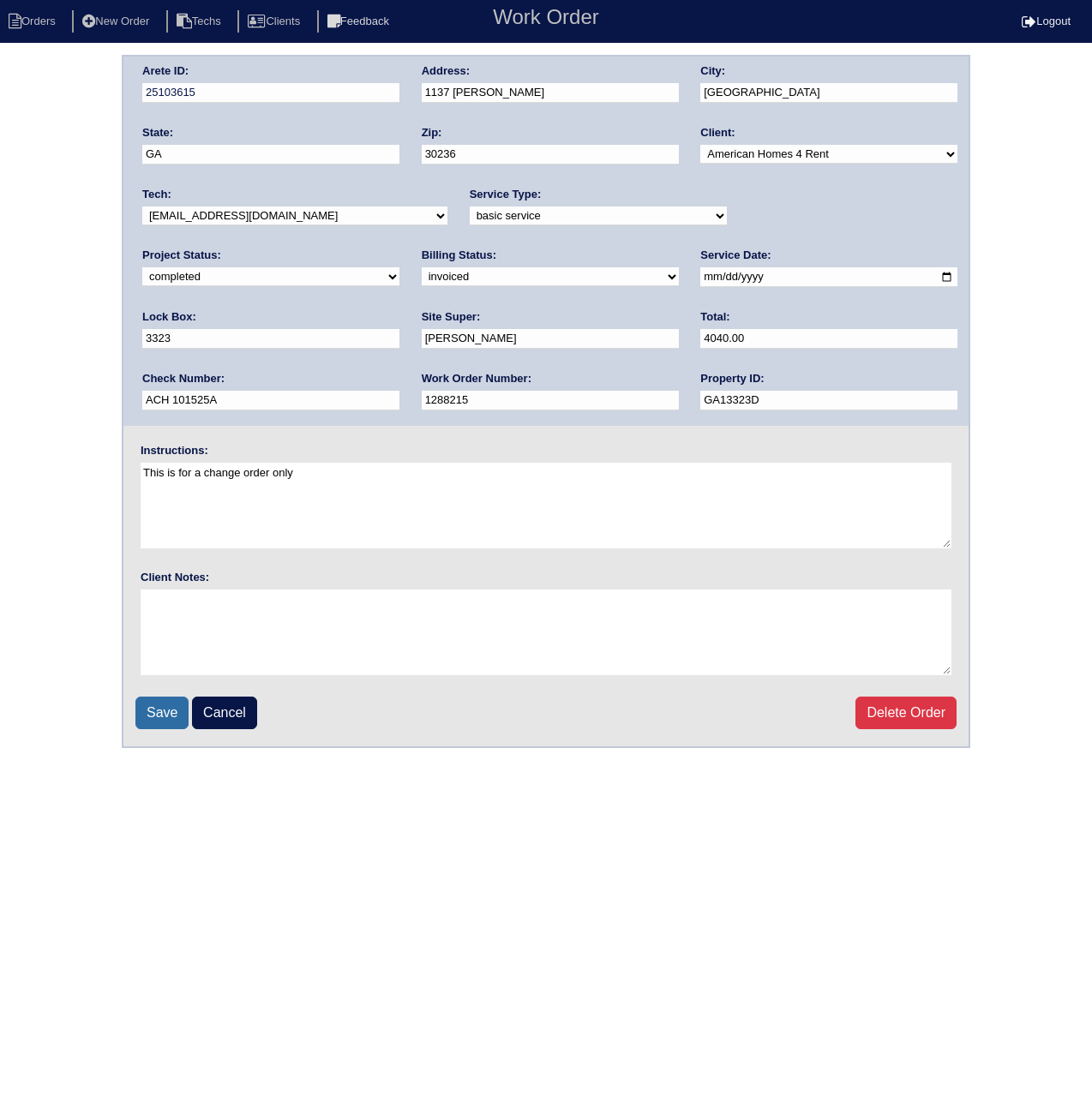
click at [155, 724] on input "Save" at bounding box center [162, 712] width 53 height 32
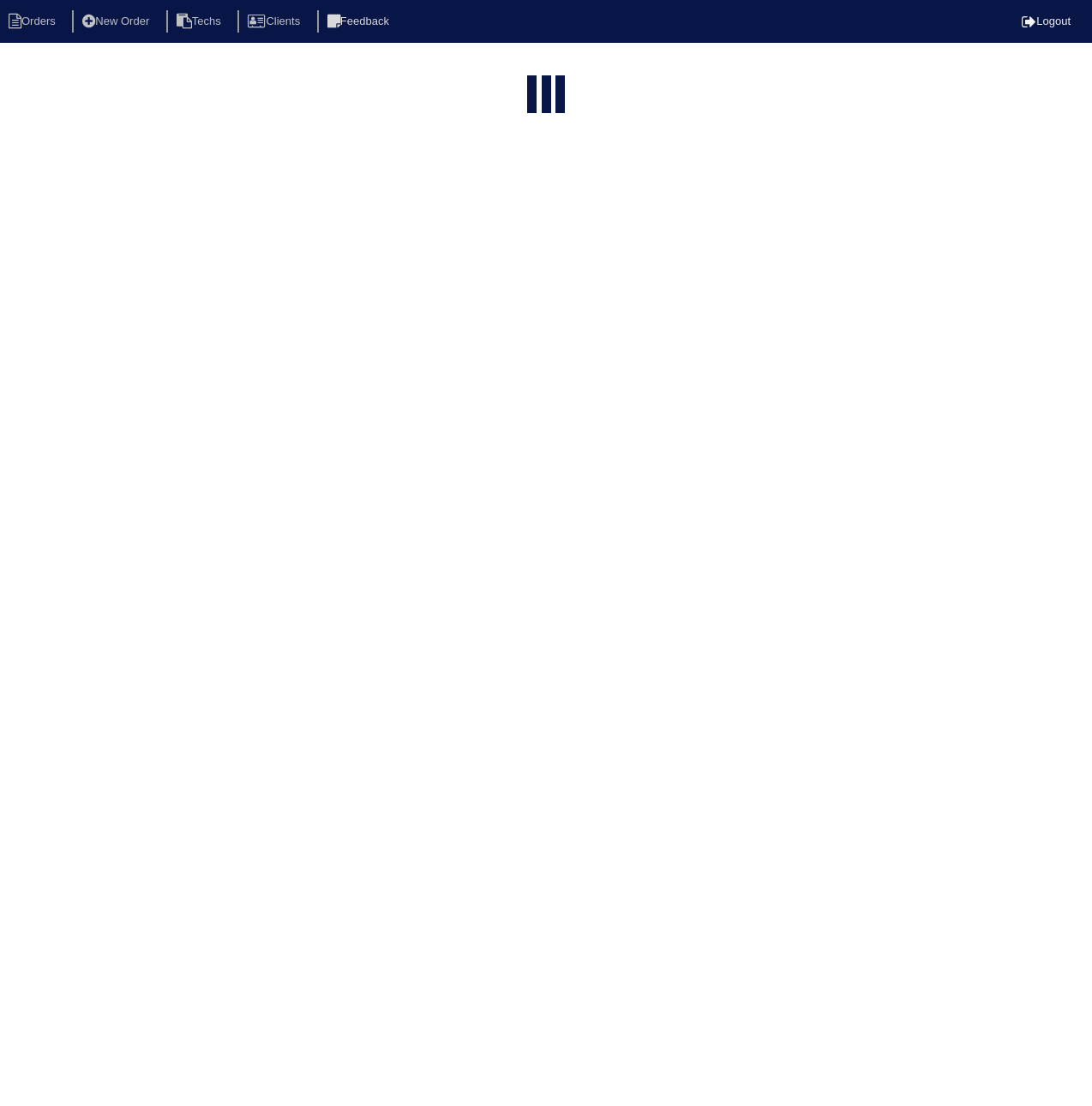
select select "15"
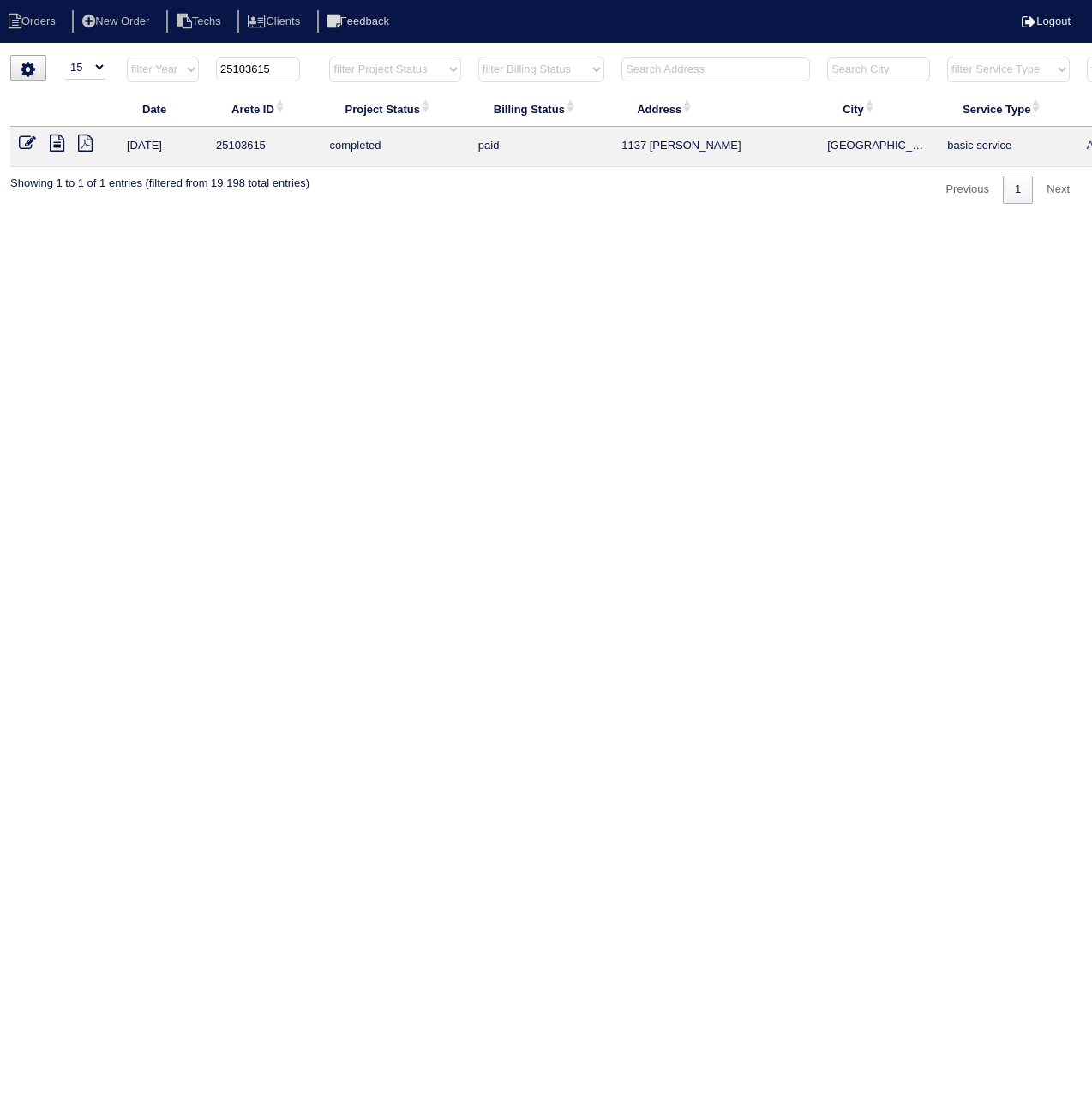
drag, startPoint x: 264, startPoint y: 70, endPoint x: 276, endPoint y: 70, distance: 12.0
click at [276, 70] on input "25103615" at bounding box center [258, 69] width 84 height 24
type input "25103653"
click at [27, 140] on icon at bounding box center [27, 143] width 17 height 17
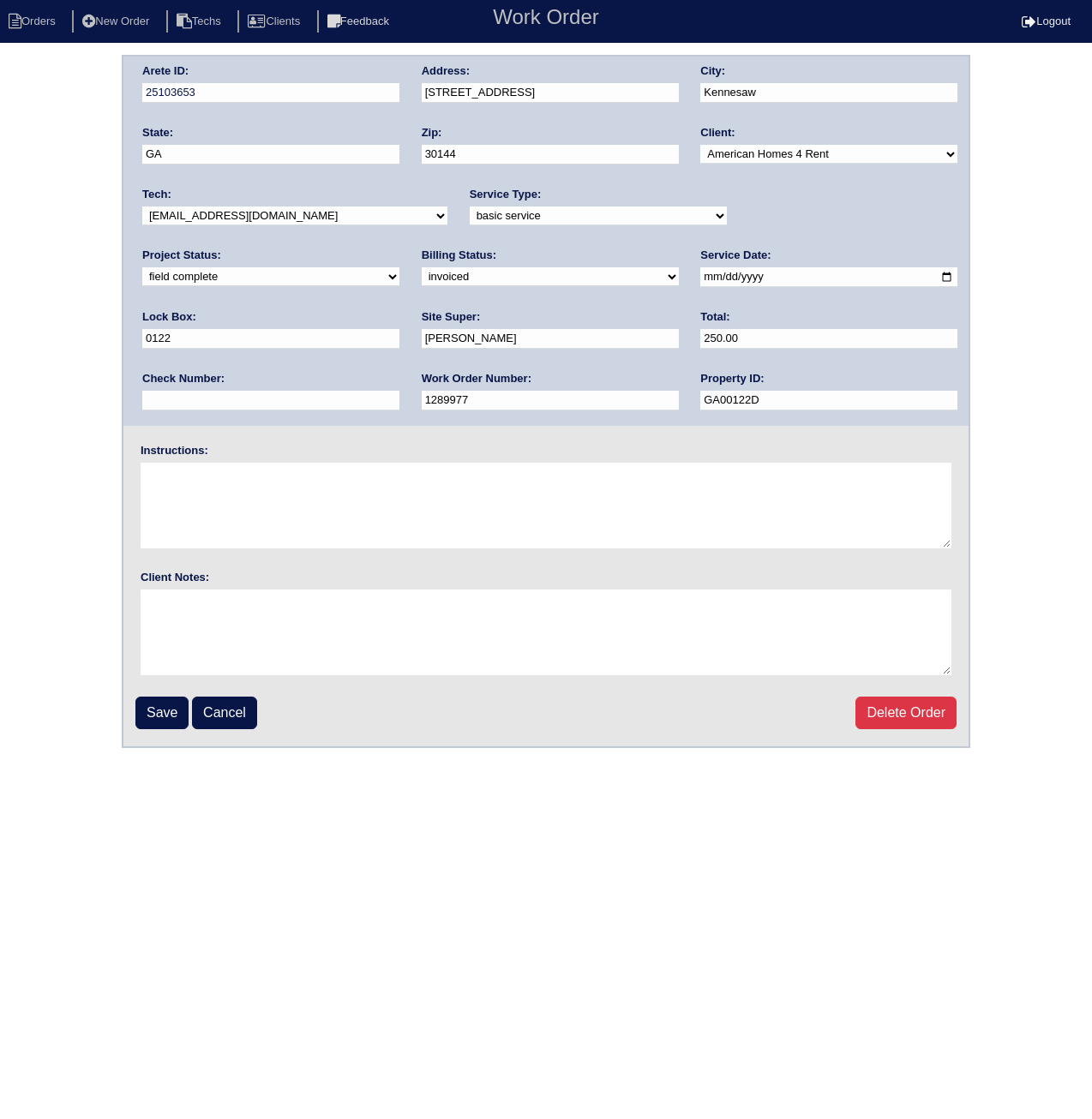
click at [422, 279] on select "need to quote quoted need to invoice invoiced paid warranty purchase order need…" at bounding box center [550, 276] width 258 height 19
select select "paid"
click at [422, 267] on select "need to quote quoted need to invoice invoiced paid warranty purchase order need…" at bounding box center [550, 276] width 258 height 19
click at [399, 391] on input "text" at bounding box center [271, 401] width 258 height 20
paste input "ACH 101525A"
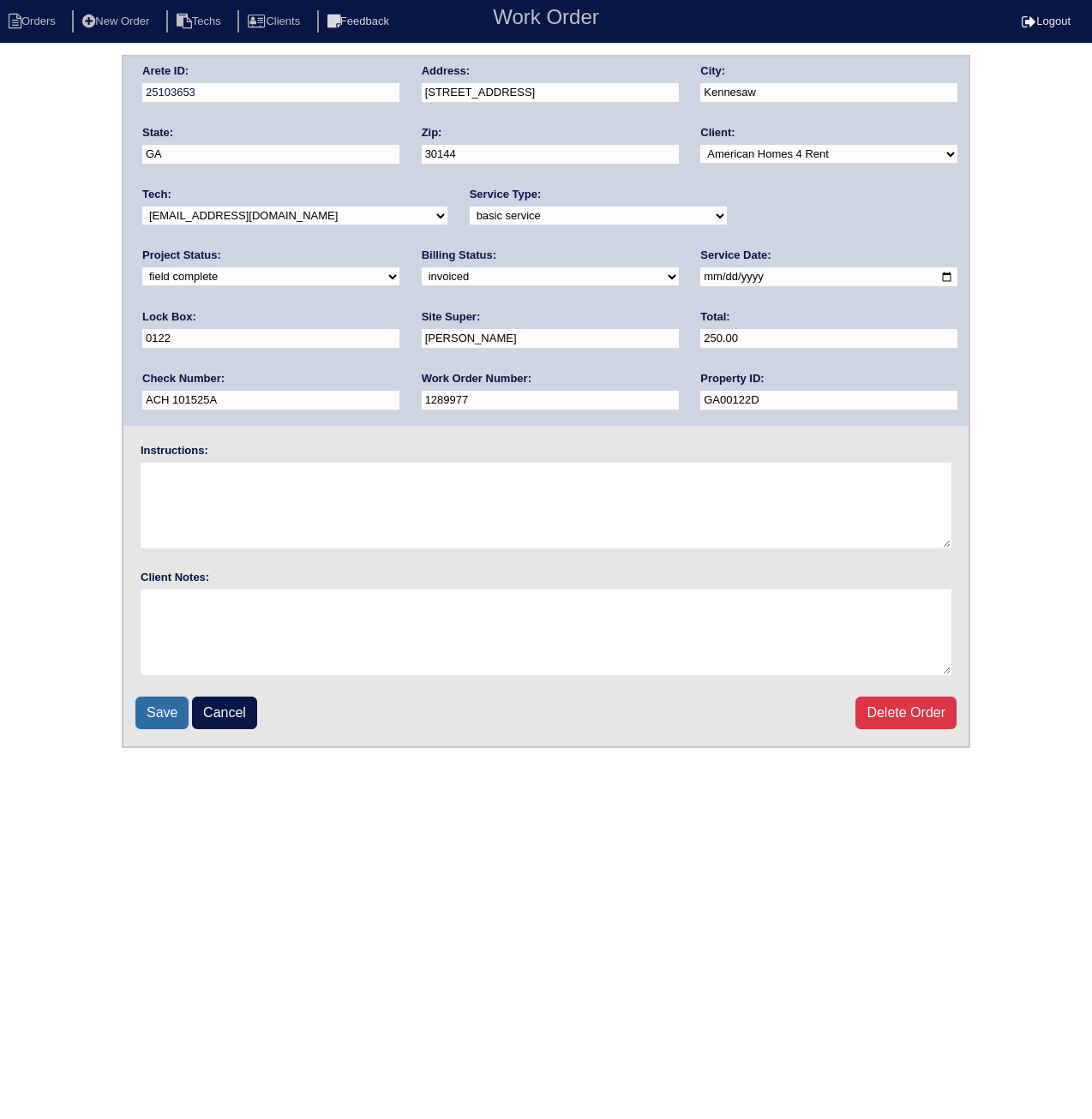
type input "ACH 101525A"
drag, startPoint x: 168, startPoint y: 704, endPoint x: 153, endPoint y: 707, distance: 15.3
click at [169, 705] on input "Save" at bounding box center [162, 712] width 53 height 32
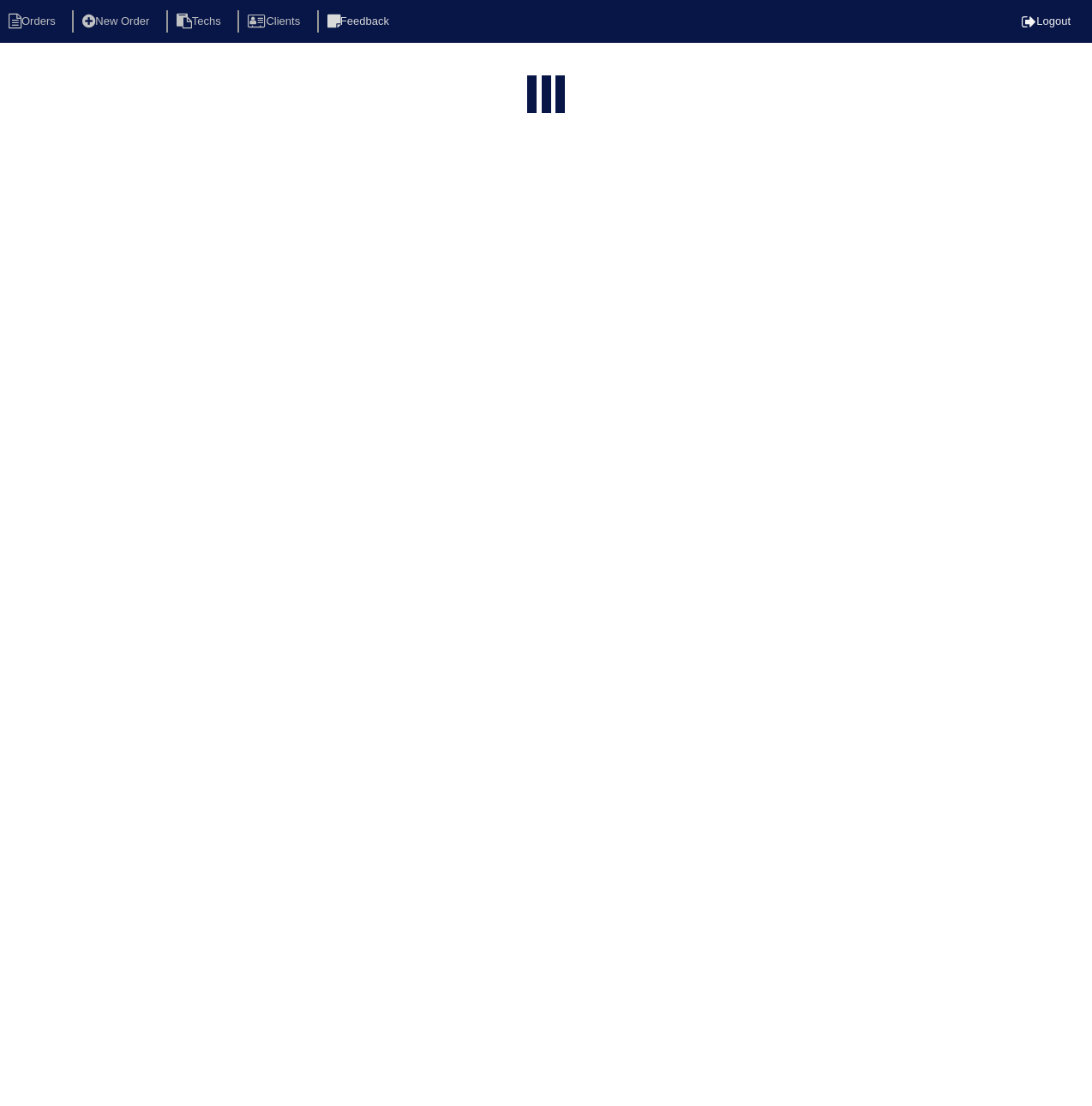
select select "15"
